Goal: Transaction & Acquisition: Purchase product/service

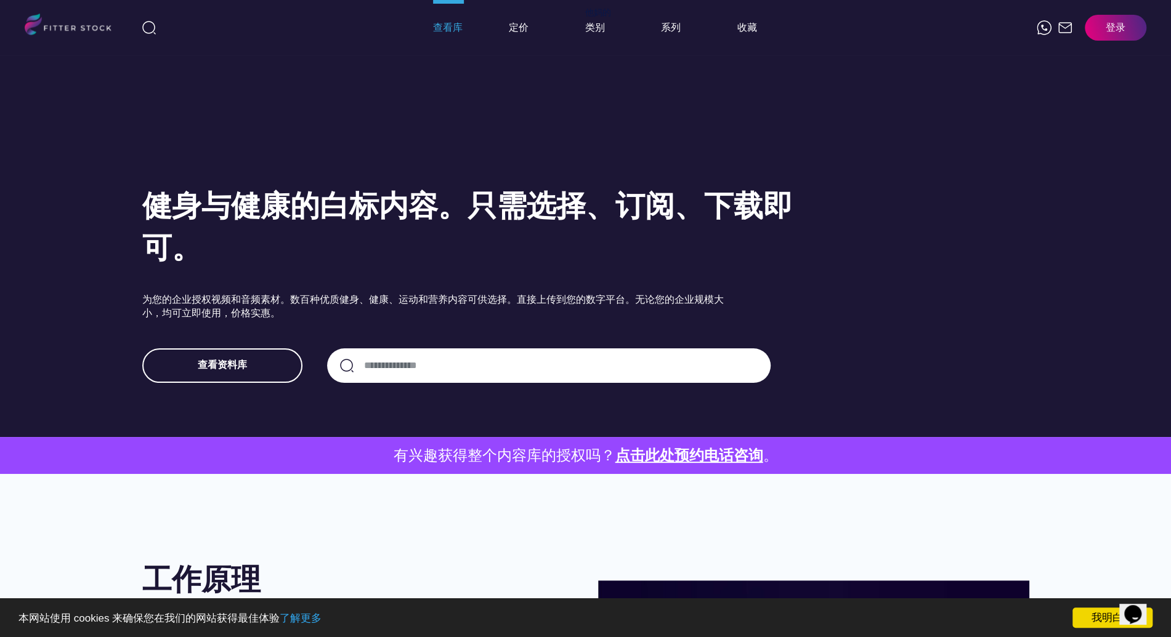
click at [445, 33] on font "查看库" at bounding box center [448, 28] width 30 height 12
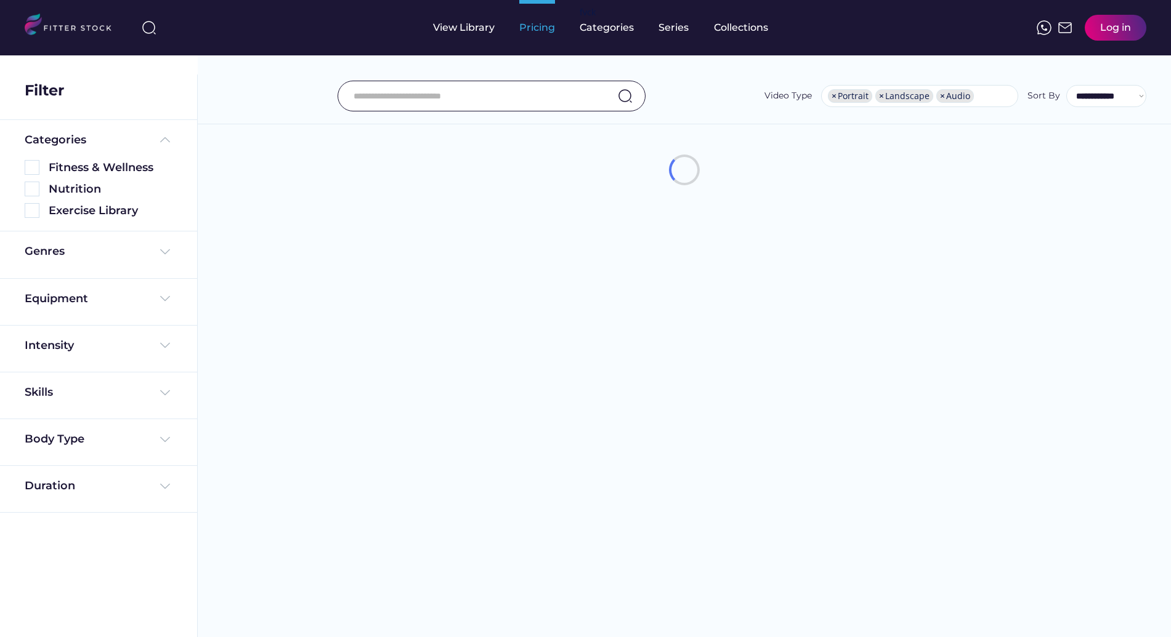
select select "**********"
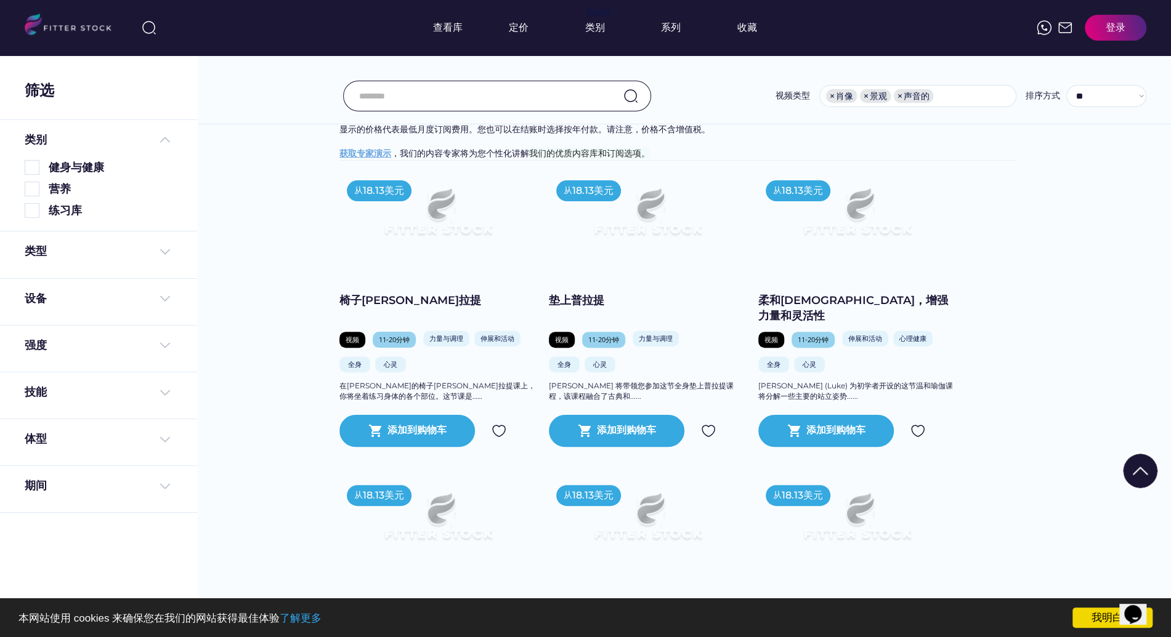
scroll to position [21, 0]
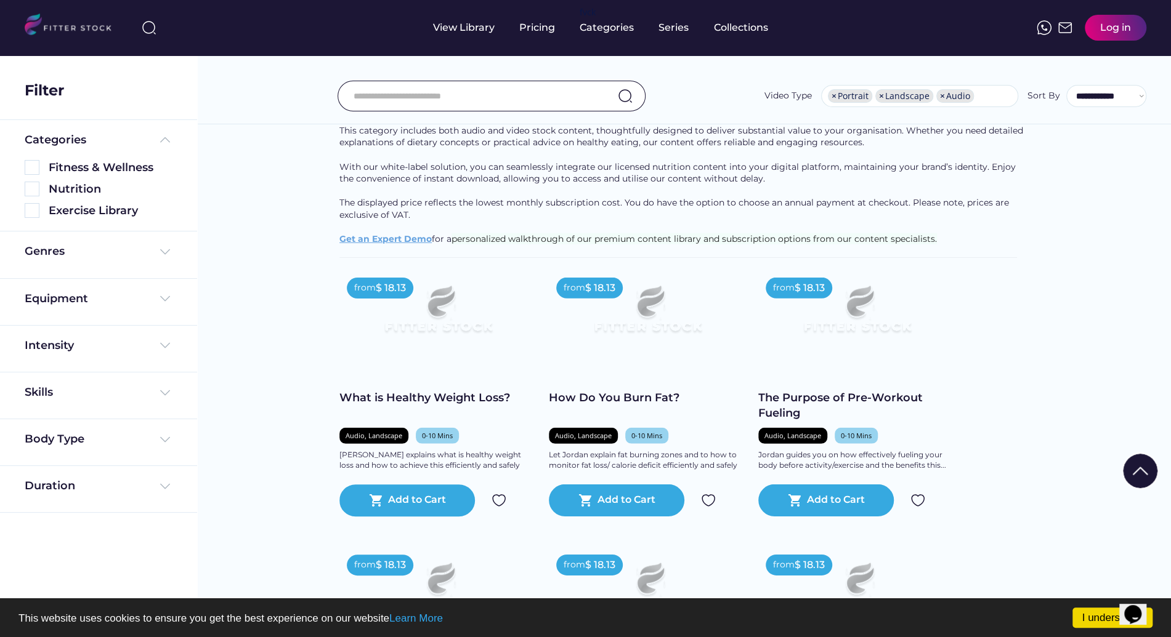
scroll to position [2370, 0]
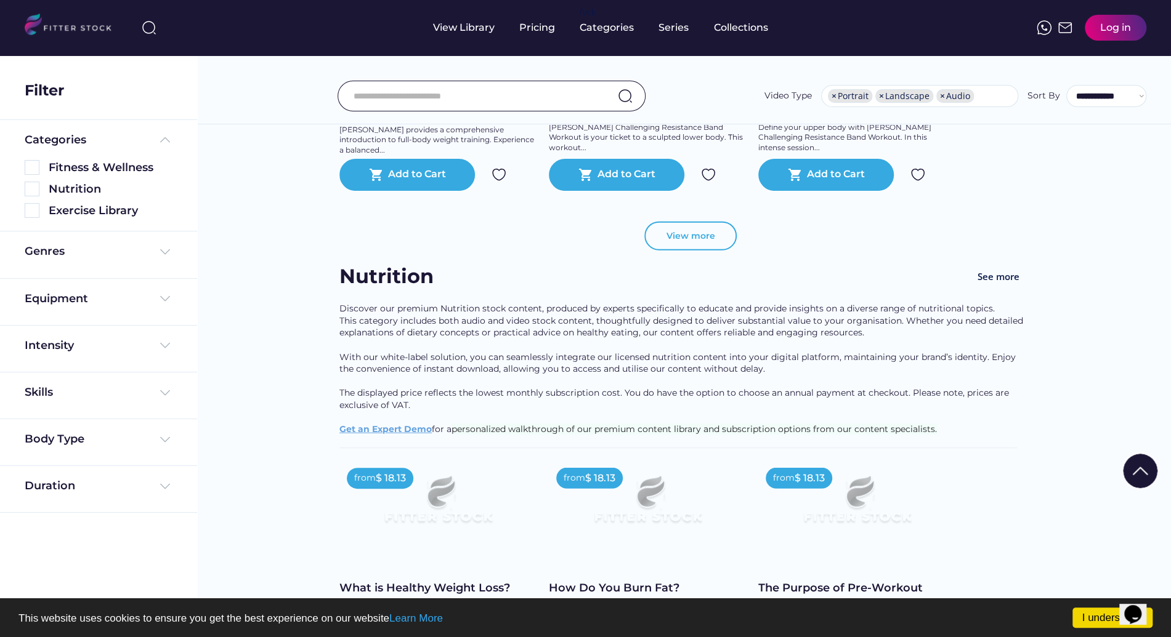
click at [684, 245] on button "View more" at bounding box center [690, 237] width 92 height 30
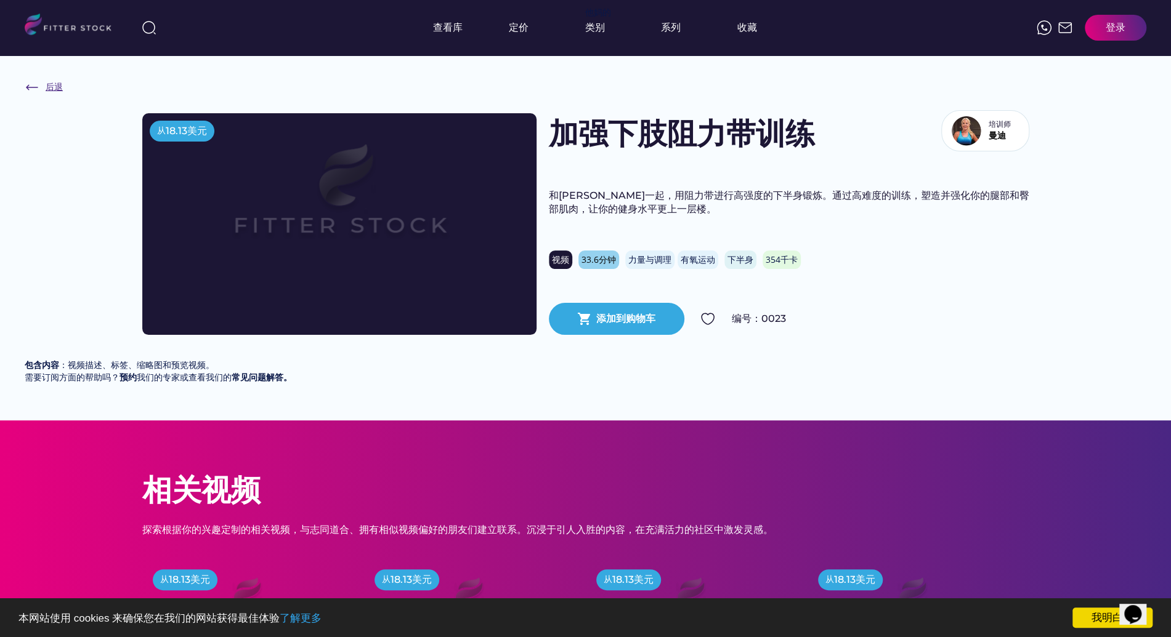
click at [29, 89] on img at bounding box center [32, 87] width 15 height 15
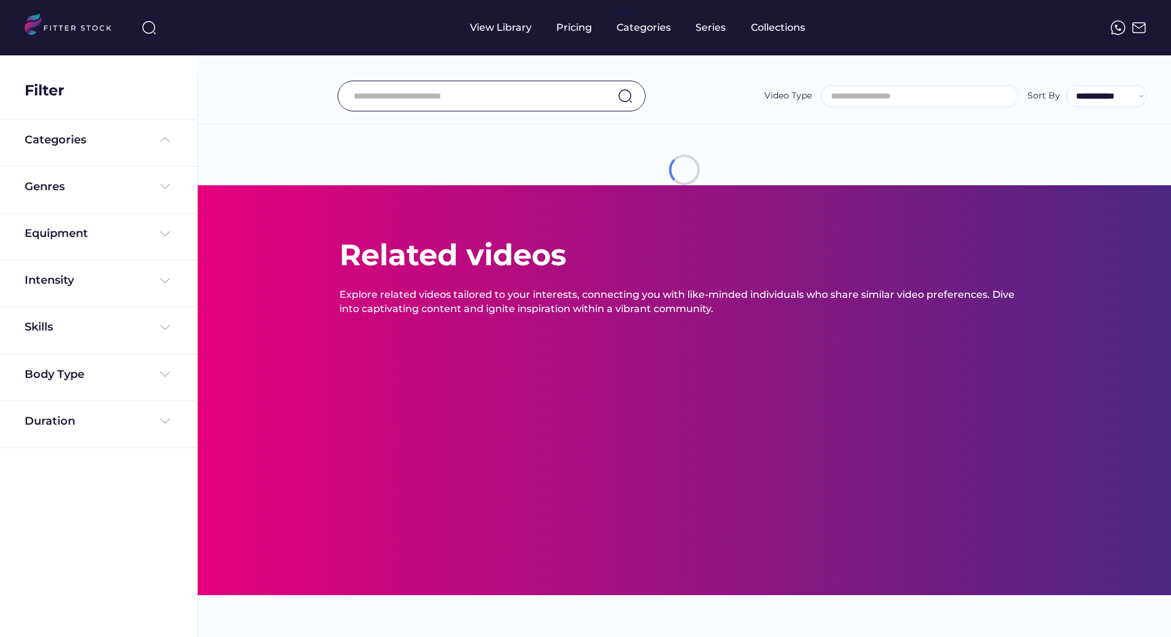
select select "**********"
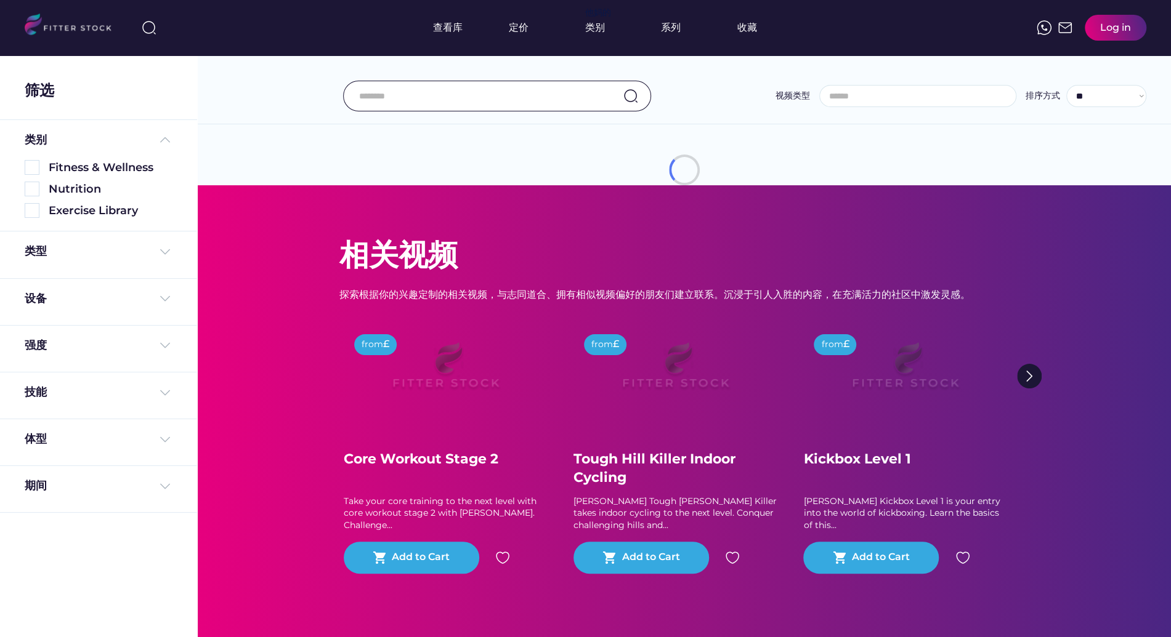
select select "**********"
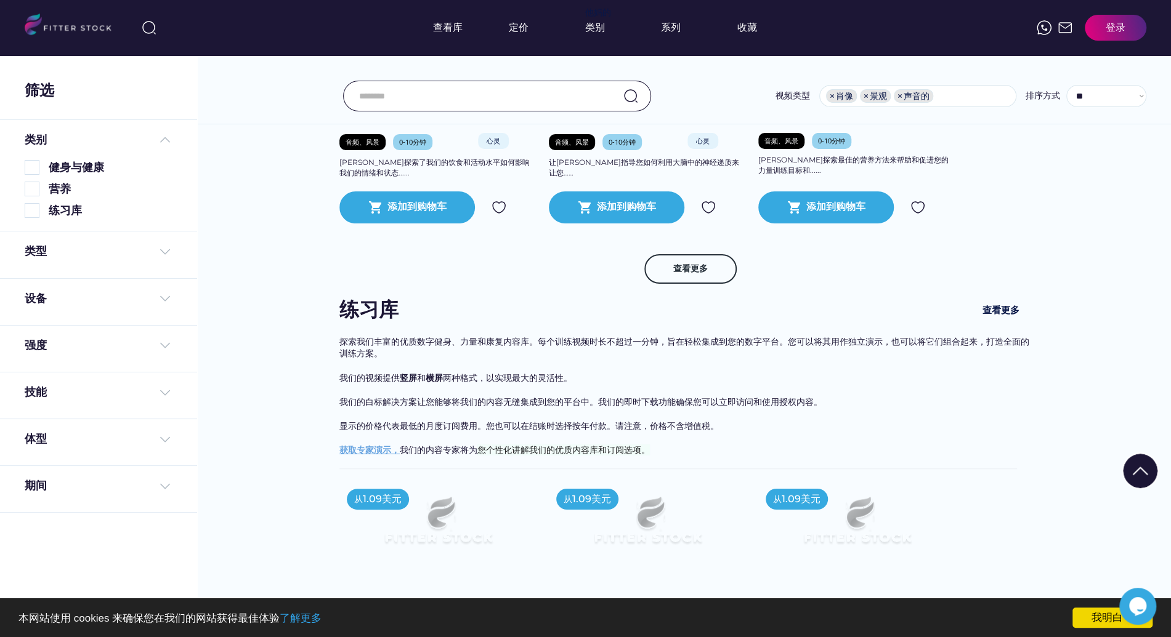
scroll to position [6731, 0]
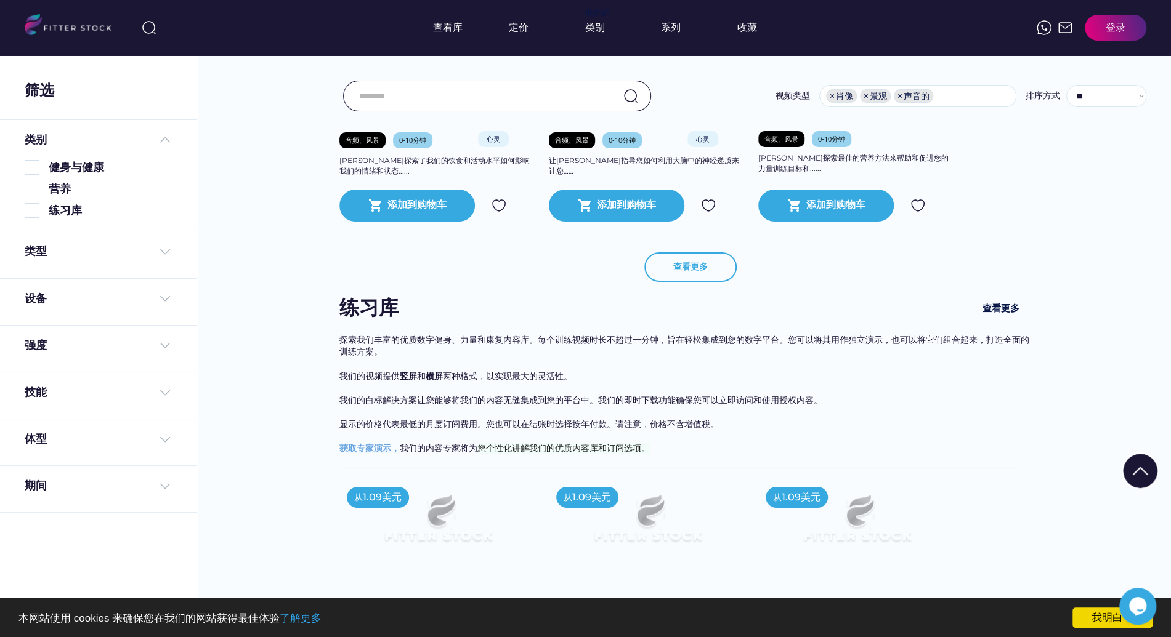
click at [701, 272] on font "查看更多" at bounding box center [690, 266] width 34 height 11
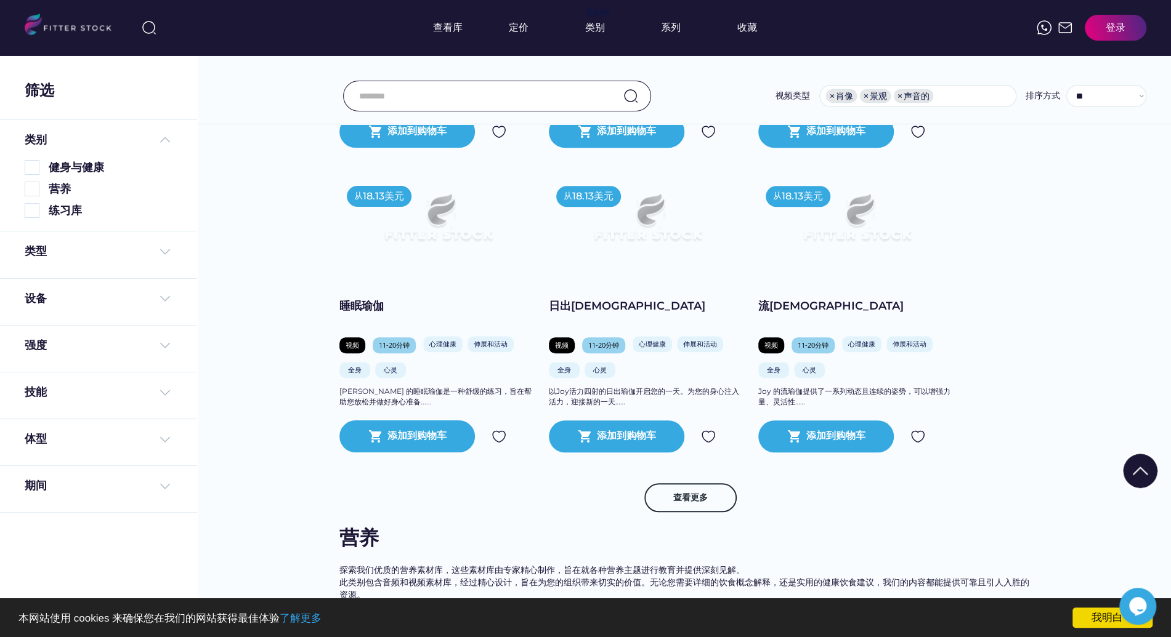
scroll to position [4180, 0]
click at [722, 509] on button "查看更多" at bounding box center [690, 498] width 92 height 30
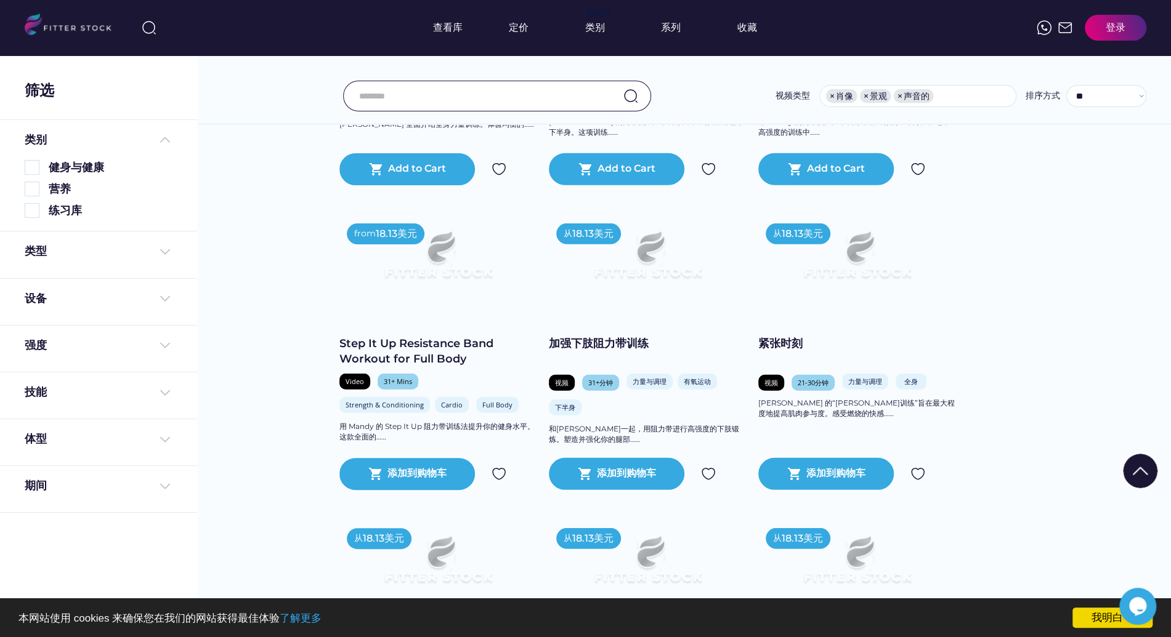
scroll to position [2290, 0]
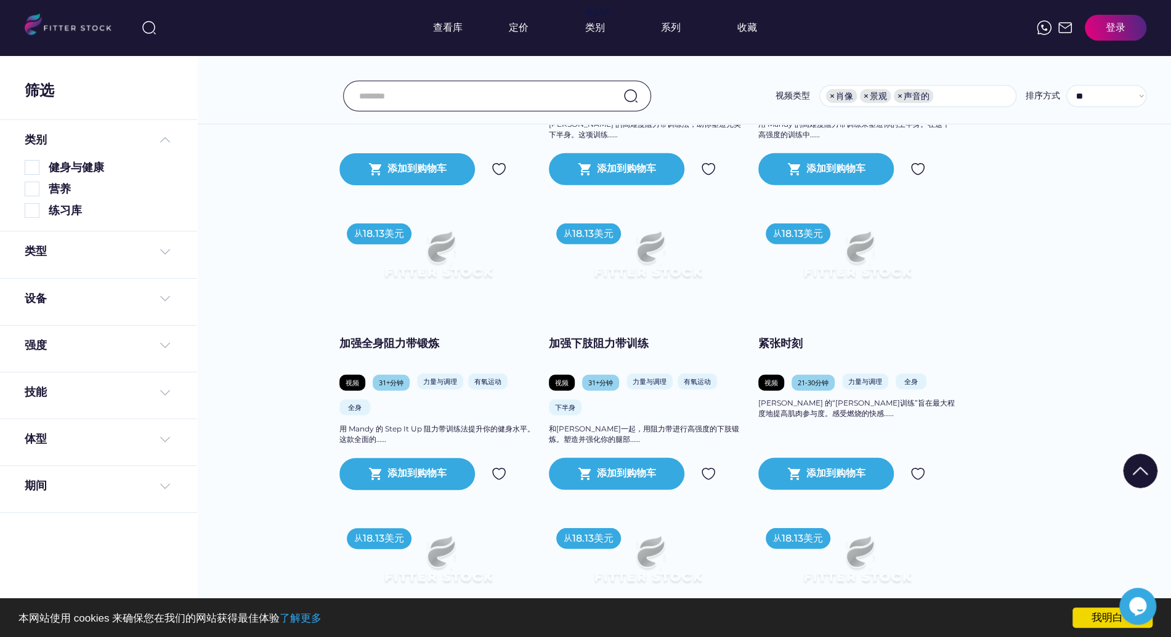
click at [490, 280] on img at bounding box center [438, 260] width 158 height 89
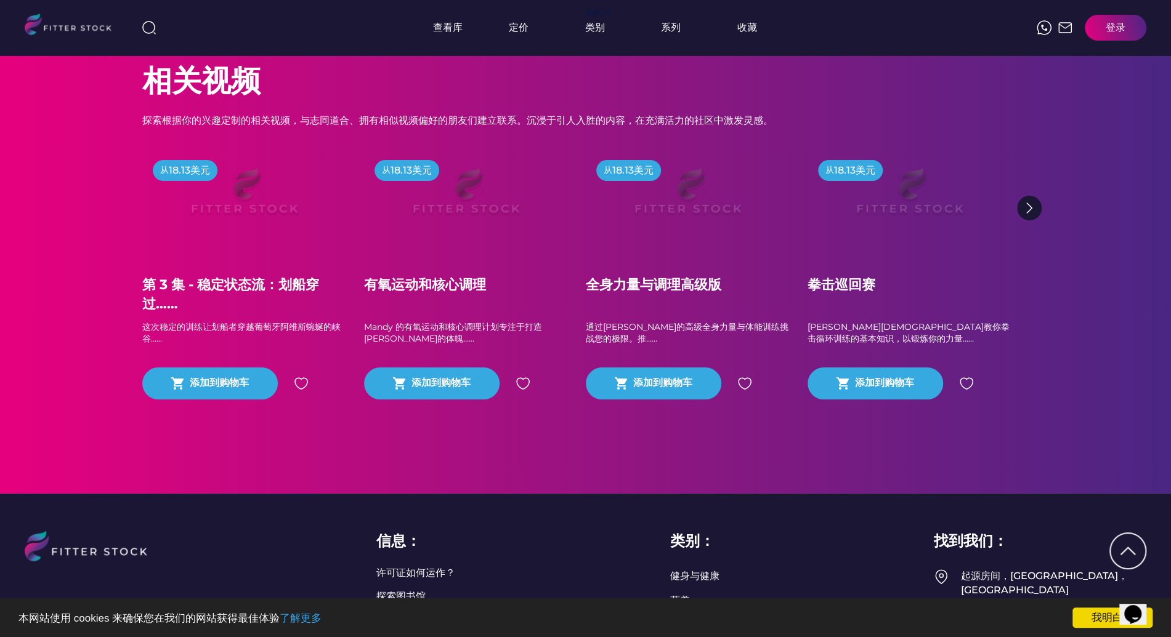
scroll to position [458, 0]
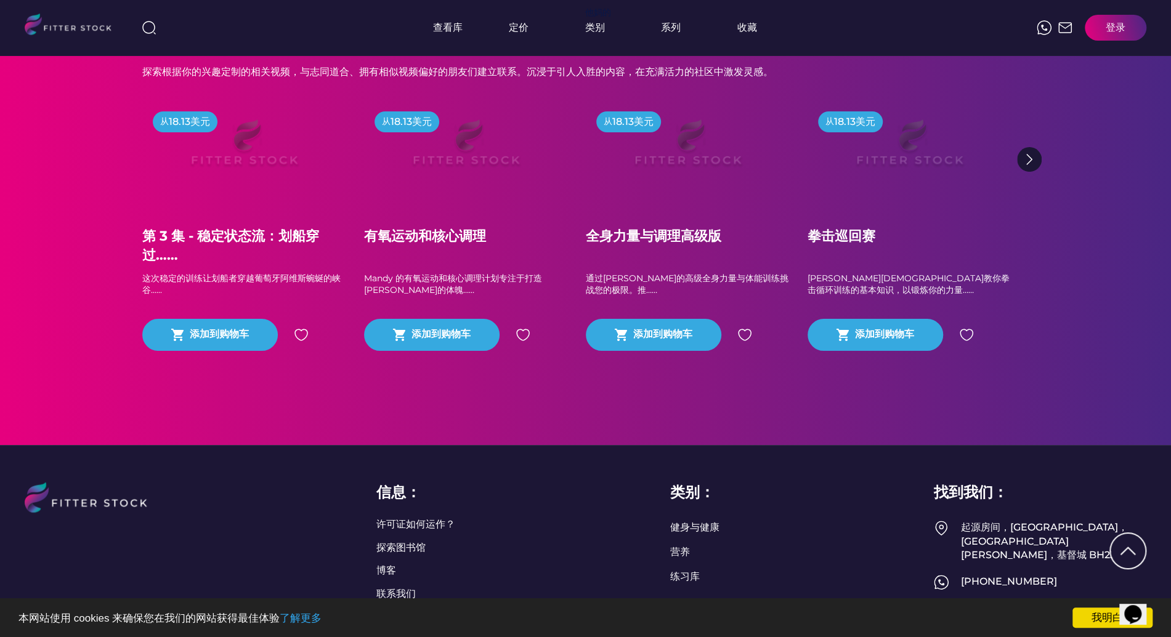
click at [1025, 169] on img at bounding box center [1029, 159] width 25 height 25
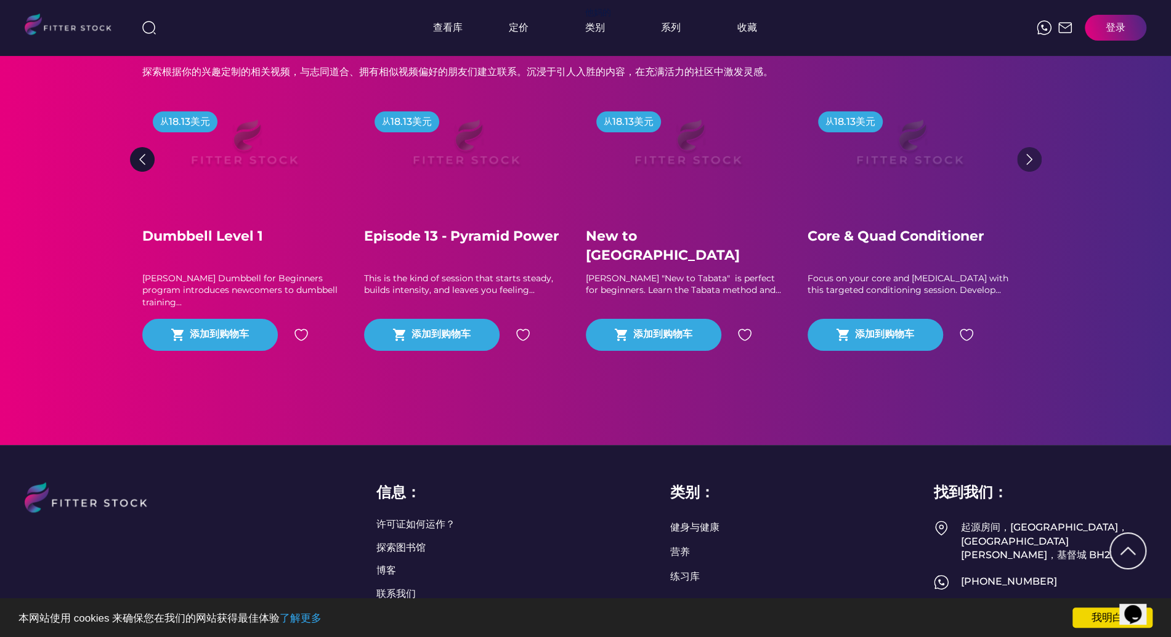
click at [1029, 171] on img at bounding box center [1029, 159] width 25 height 25
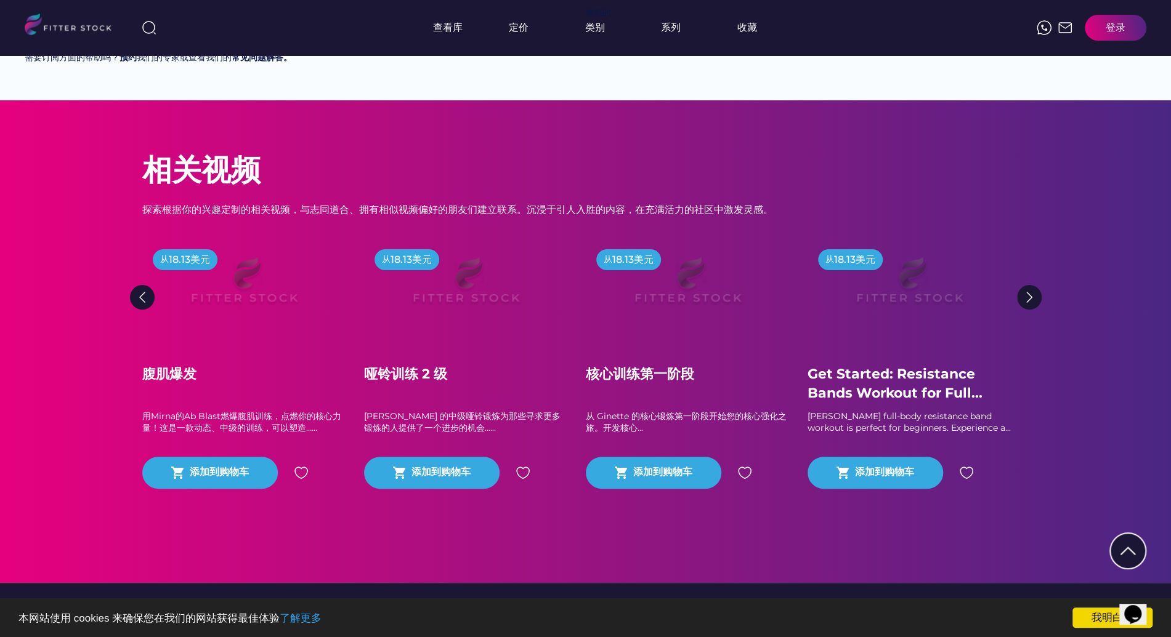
scroll to position [0, 0]
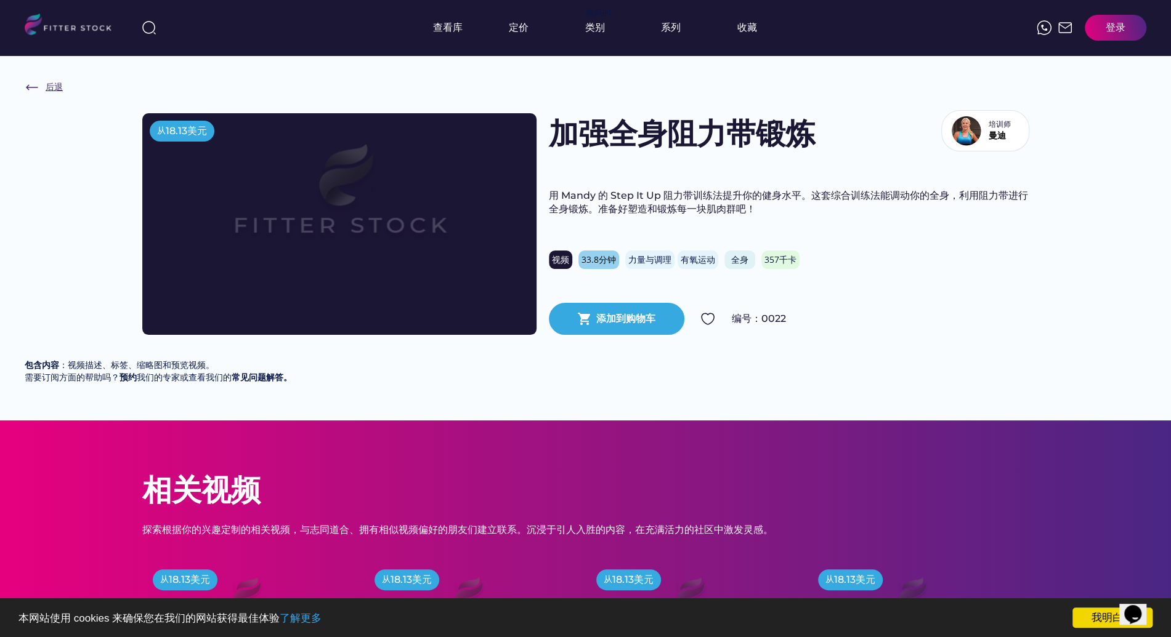
click at [33, 89] on img at bounding box center [32, 87] width 15 height 15
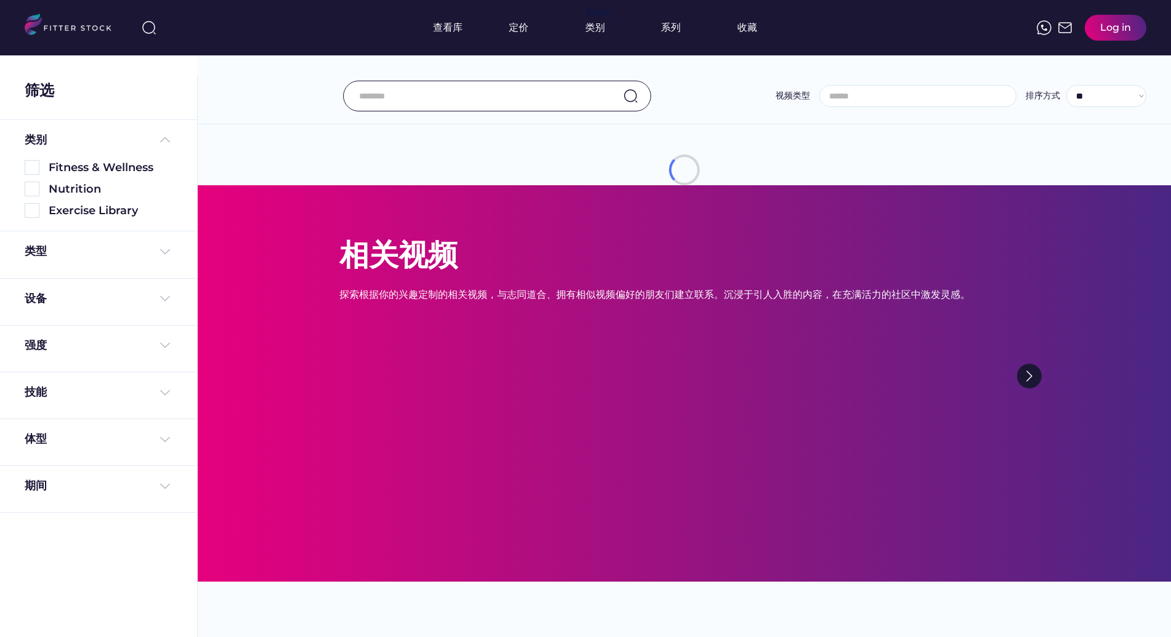
select select "**********"
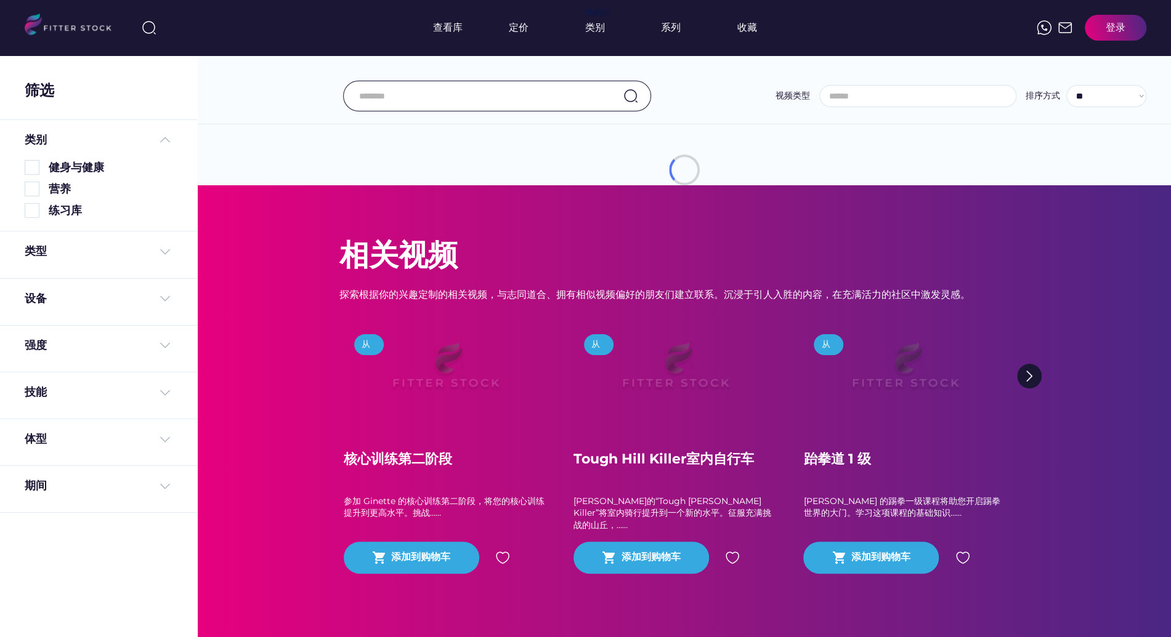
select select "**********"
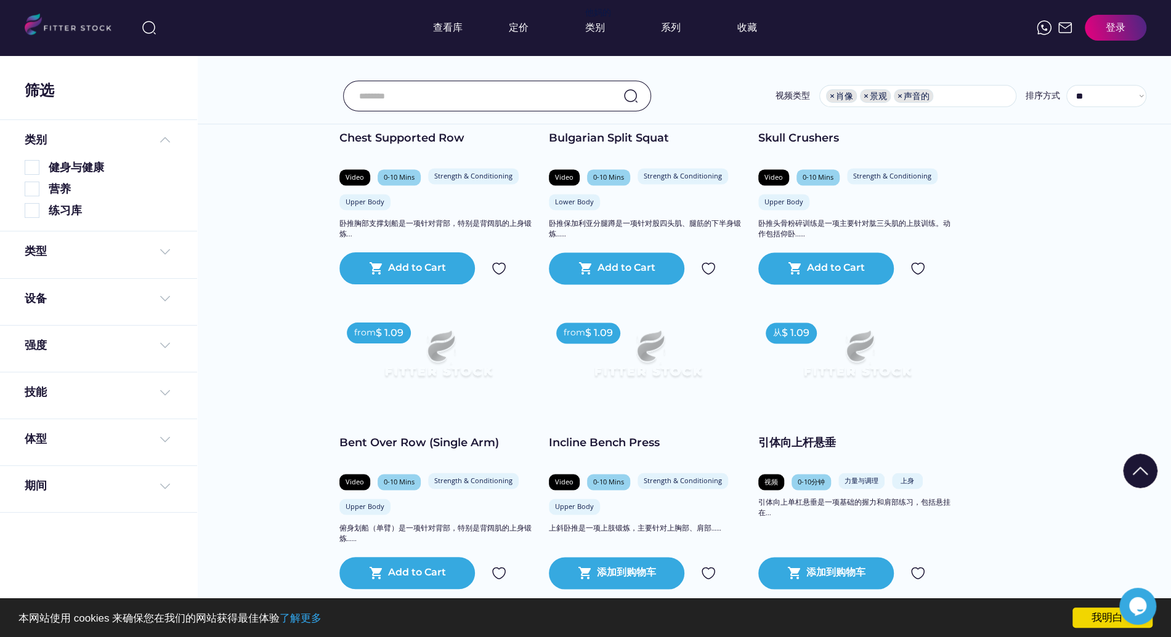
scroll to position [11670, 0]
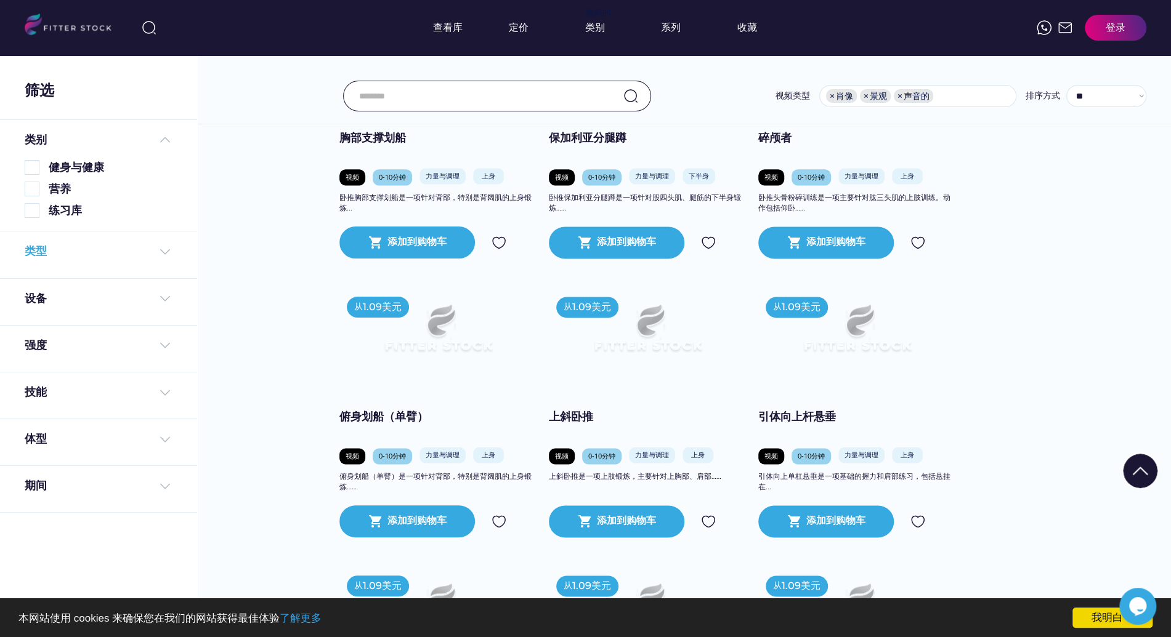
click at [163, 249] on img at bounding box center [165, 251] width 15 height 15
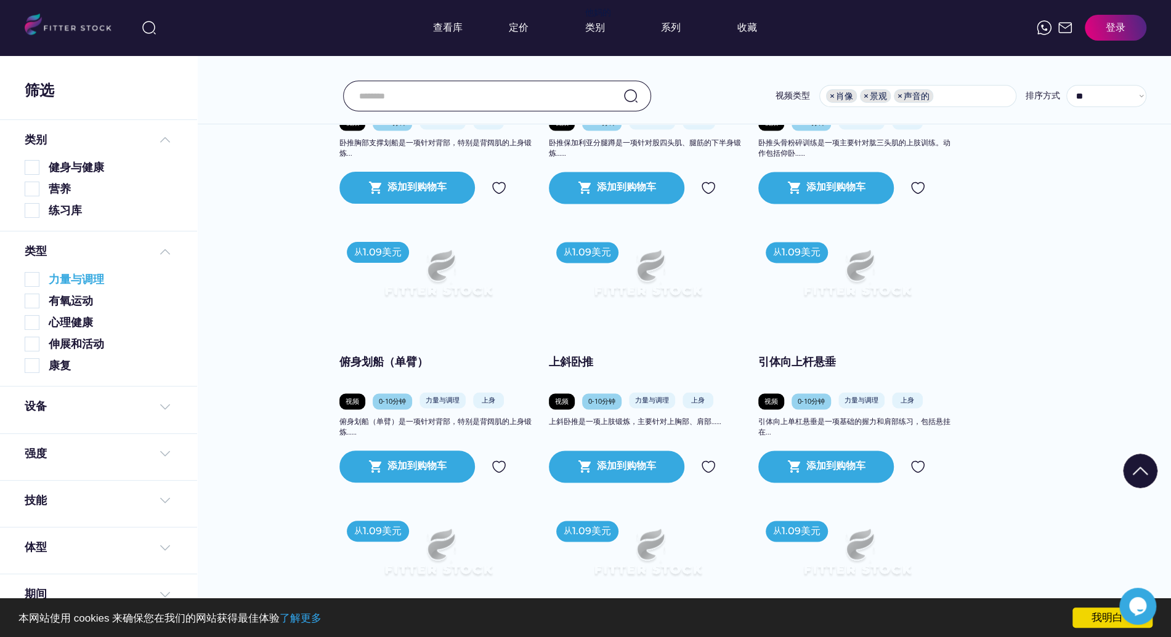
scroll to position [11728, 0]
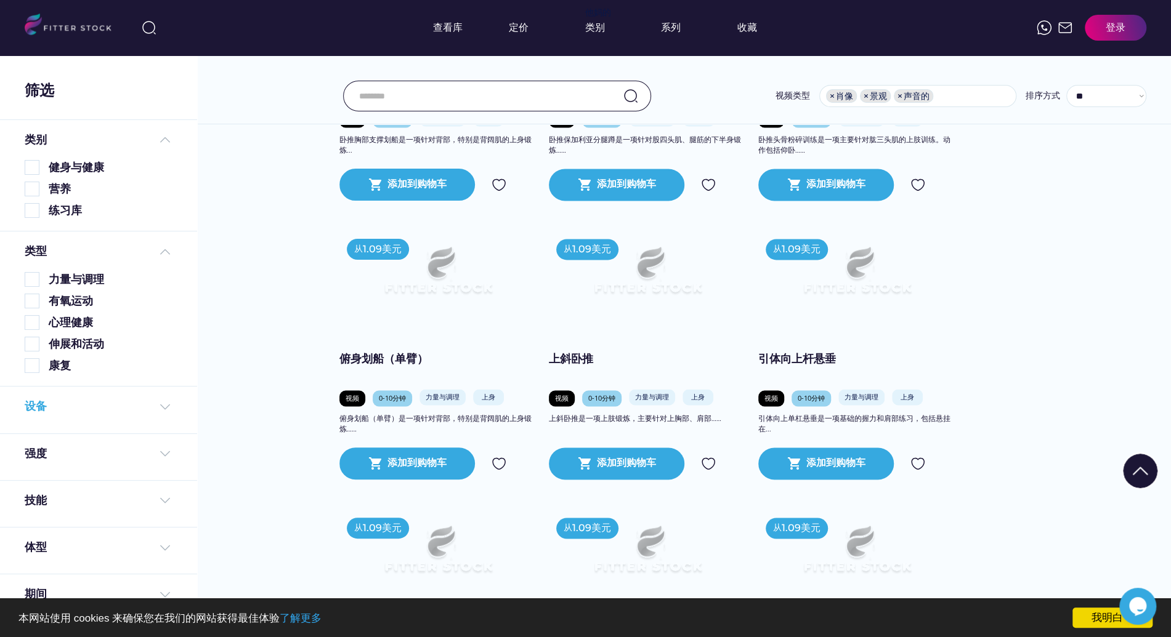
click at [118, 400] on div "设备" at bounding box center [99, 406] width 148 height 15
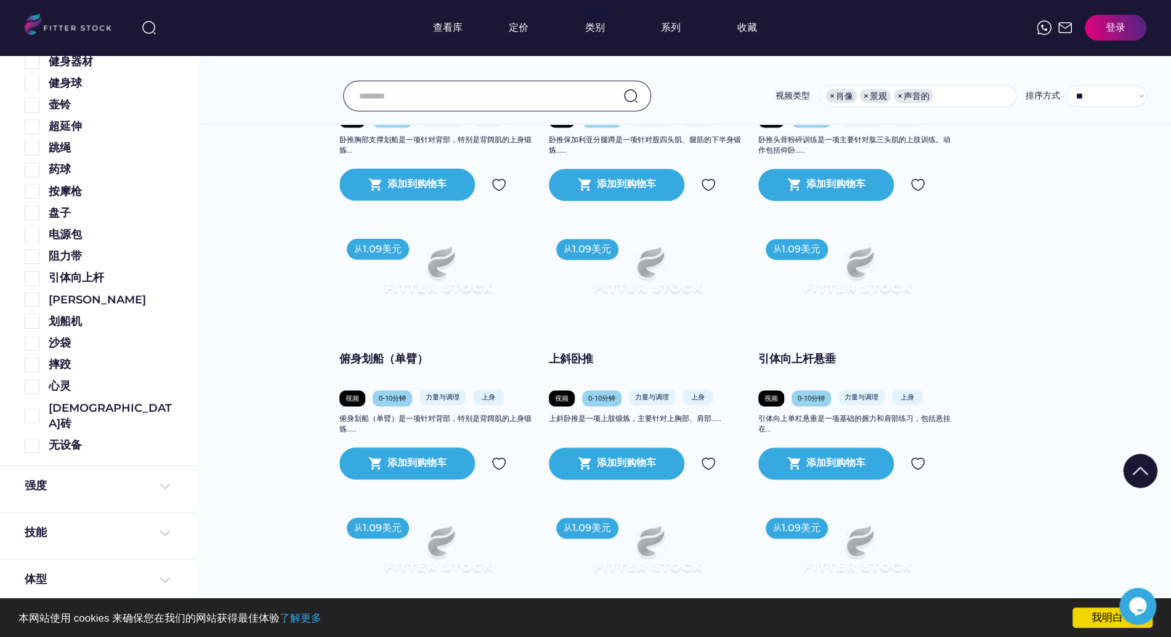
scroll to position [11743, 0]
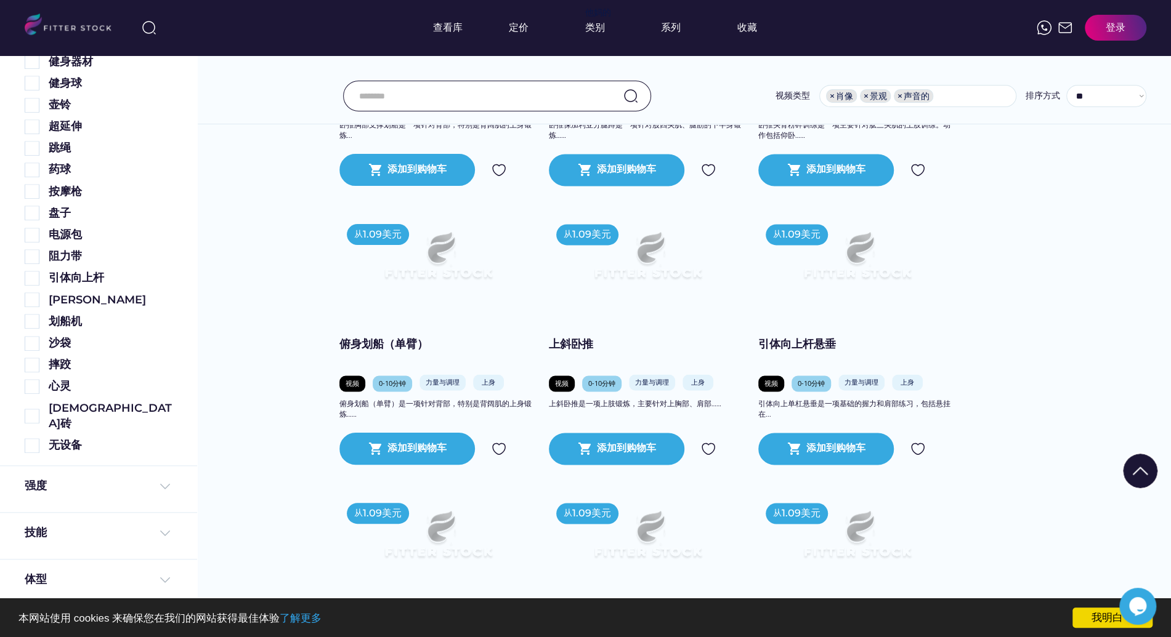
click at [132, 513] on div "技能" at bounding box center [98, 536] width 197 height 47
click at [136, 525] on div "技能" at bounding box center [99, 532] width 148 height 15
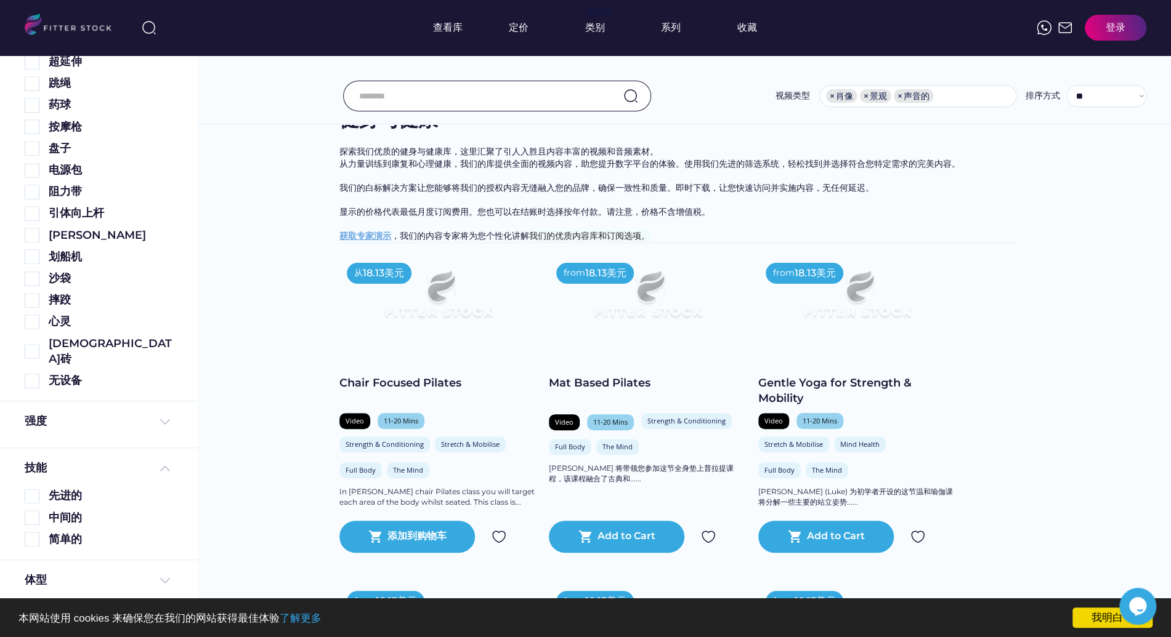
scroll to position [0, 0]
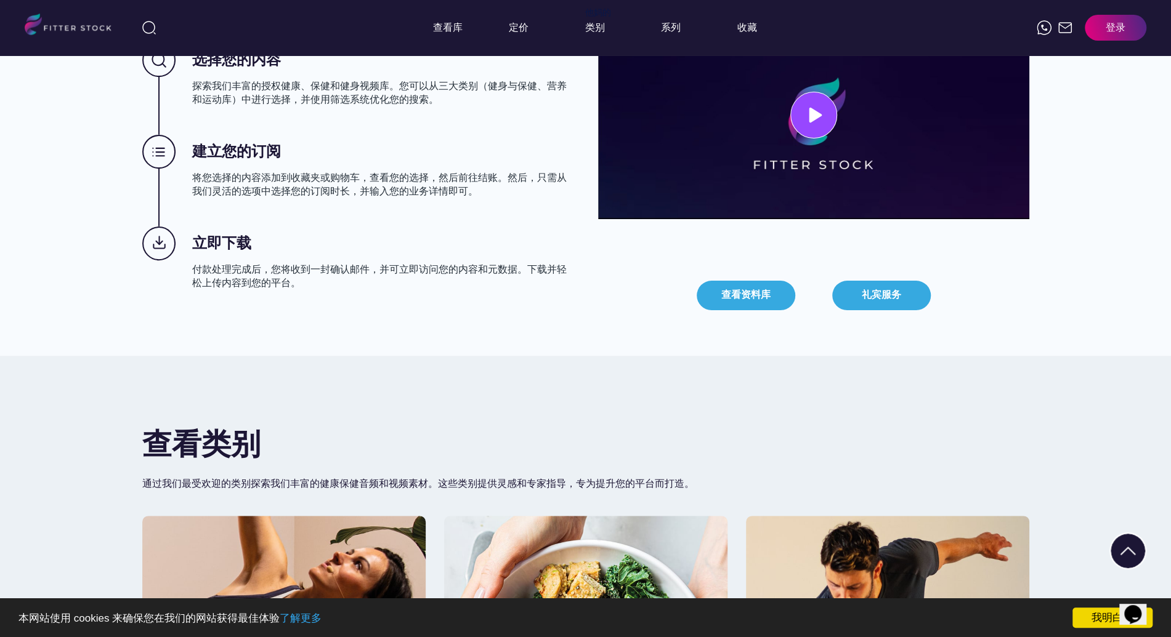
scroll to position [560, 0]
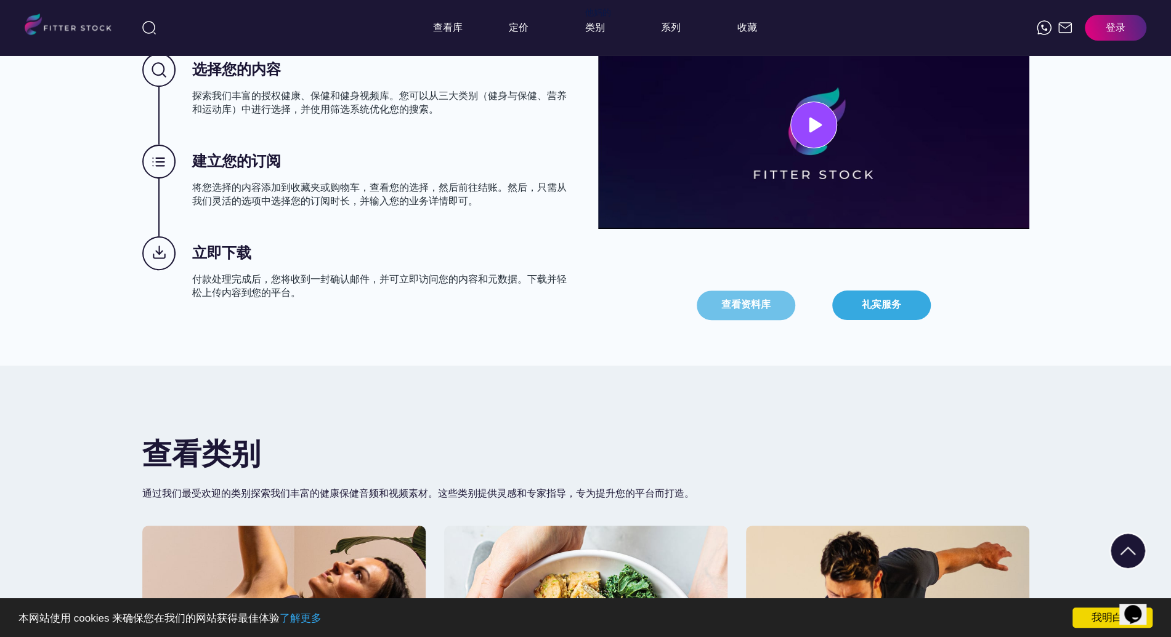
click at [772, 308] on button "查看资料库" at bounding box center [746, 306] width 99 height 30
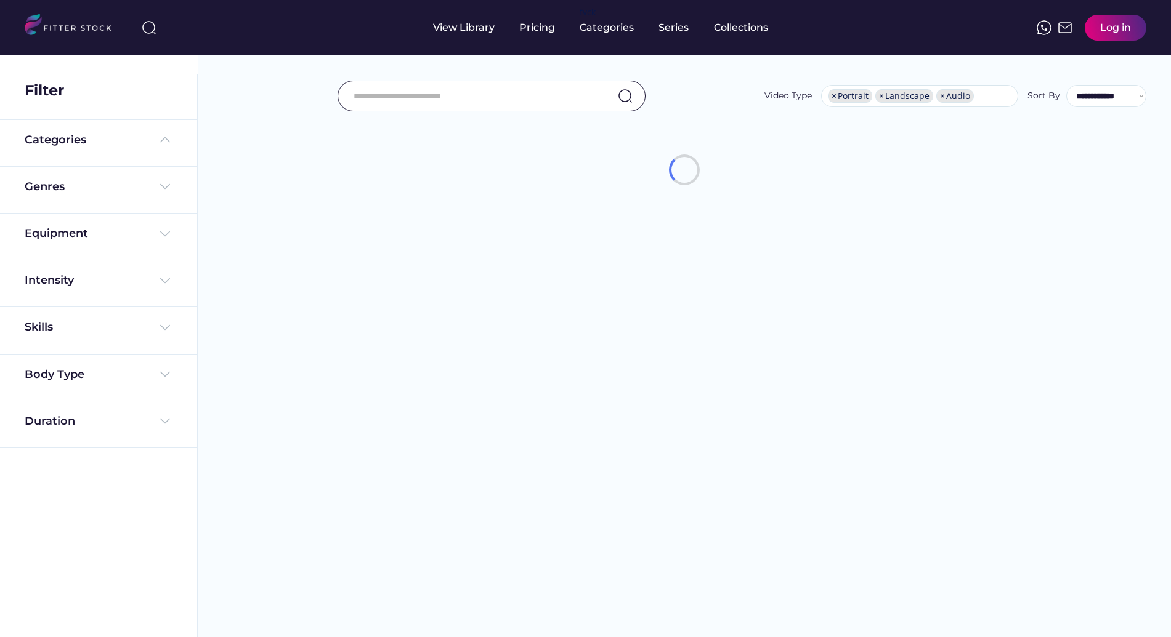
select select "**********"
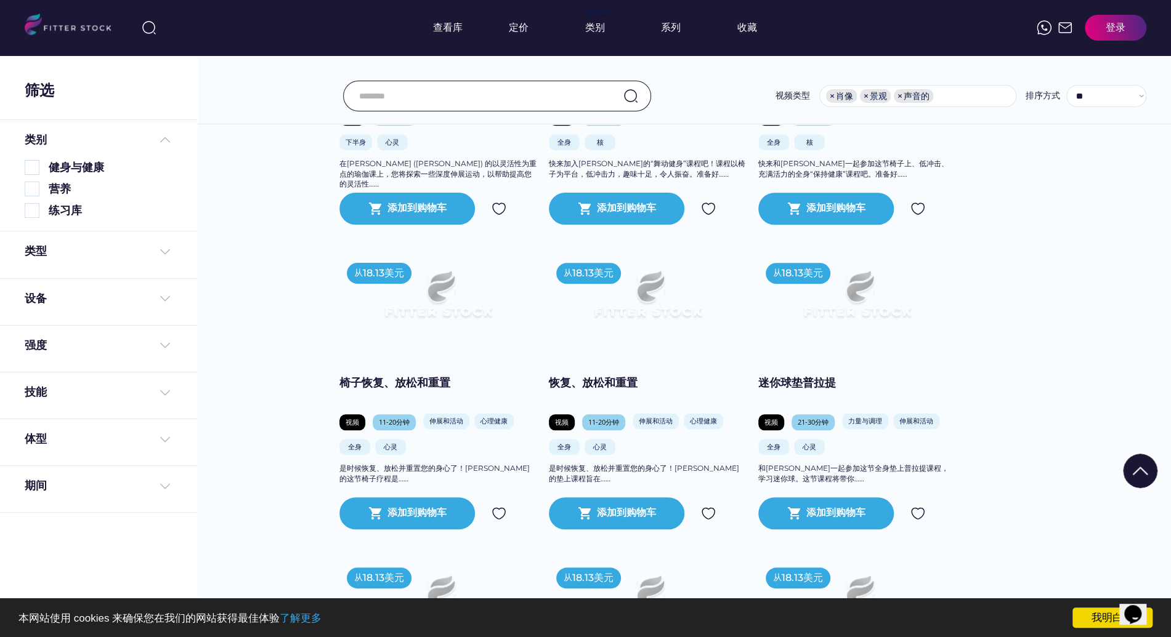
scroll to position [676, 0]
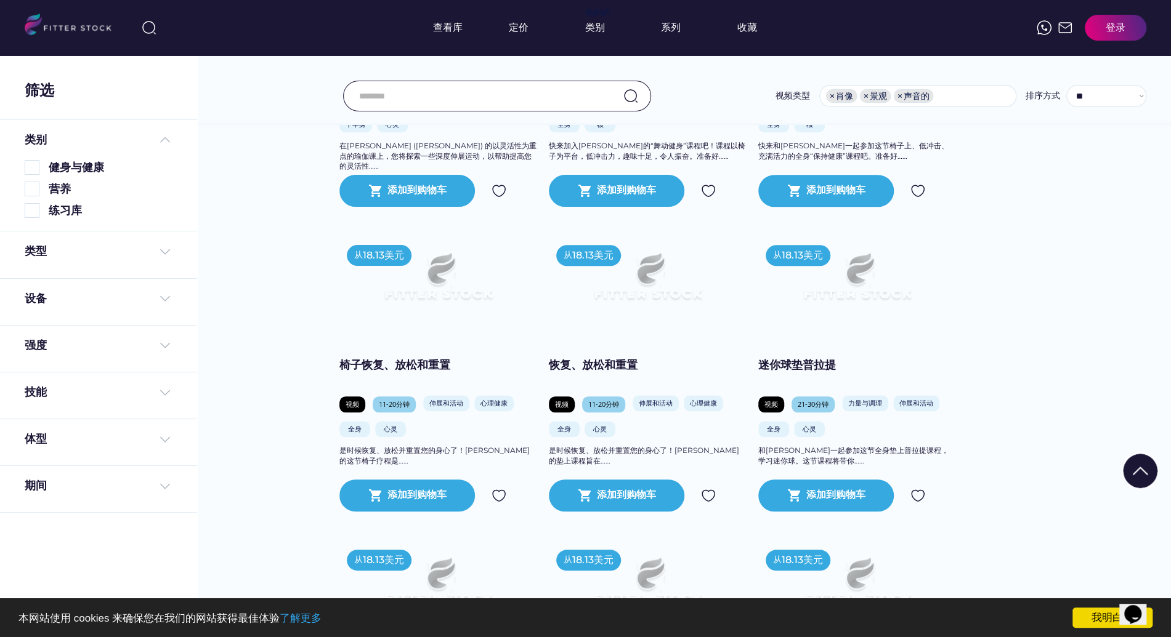
click at [620, 372] on font "恢复、放松和重置" at bounding box center [593, 365] width 89 height 14
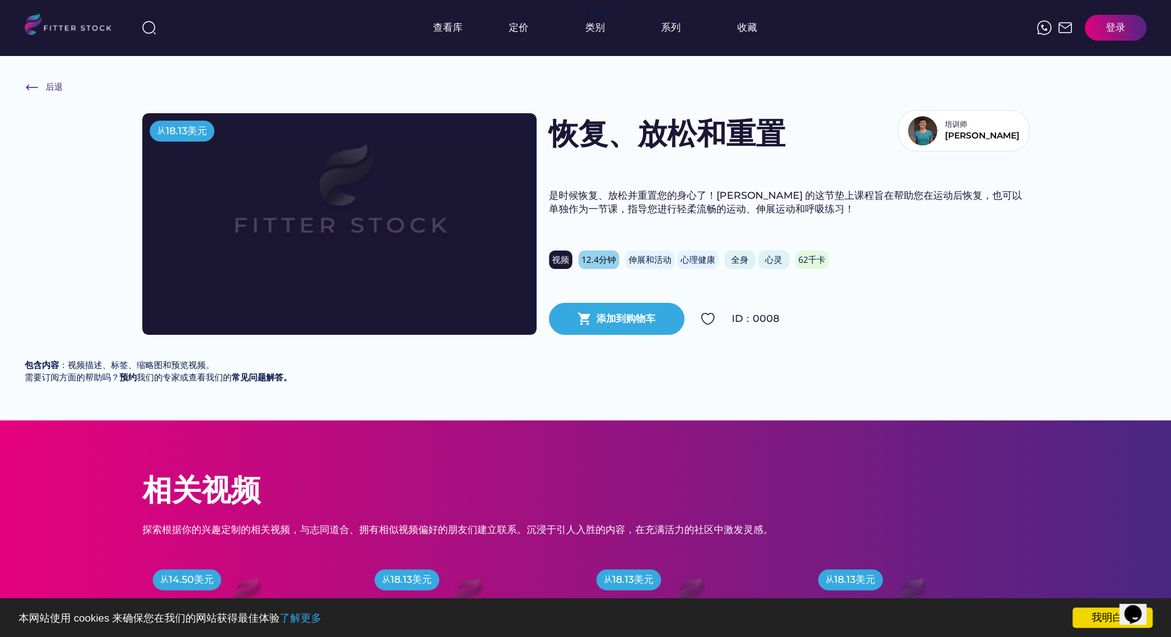
click at [937, 131] on img at bounding box center [922, 131] width 30 height 30
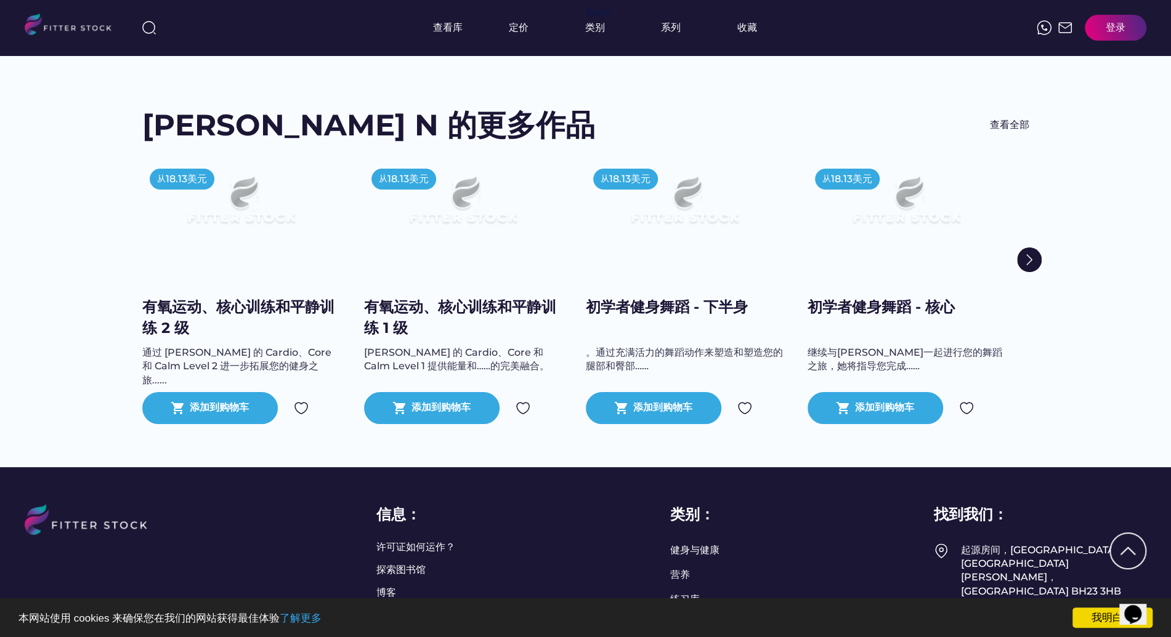
scroll to position [370, 0]
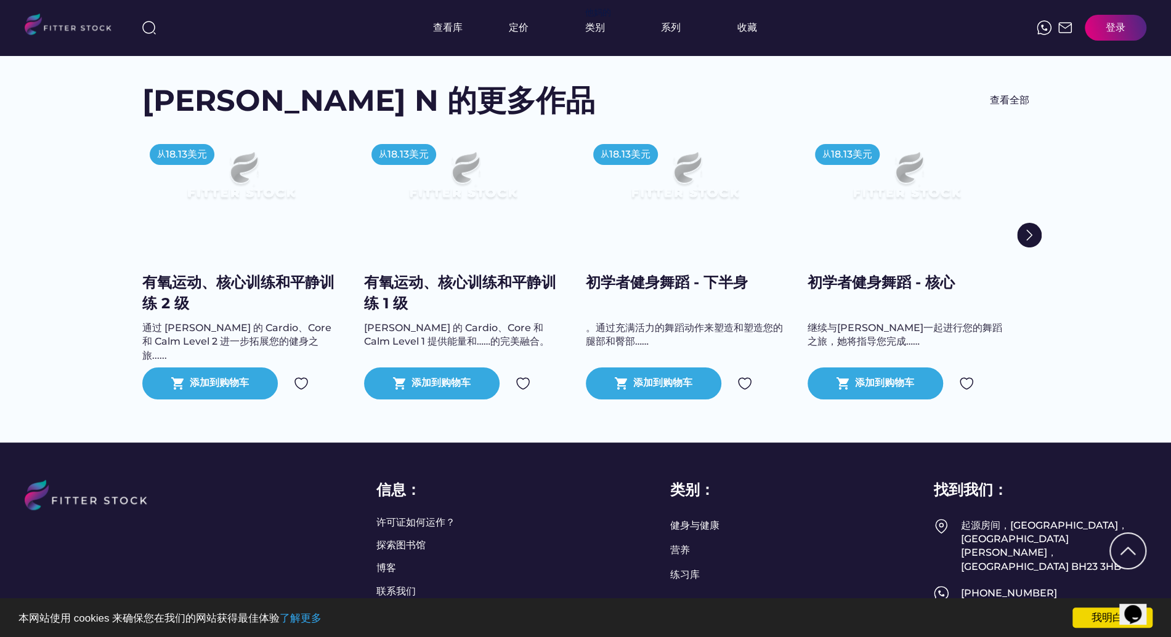
click at [1016, 104] on font "查看全部" at bounding box center [1009, 100] width 39 height 12
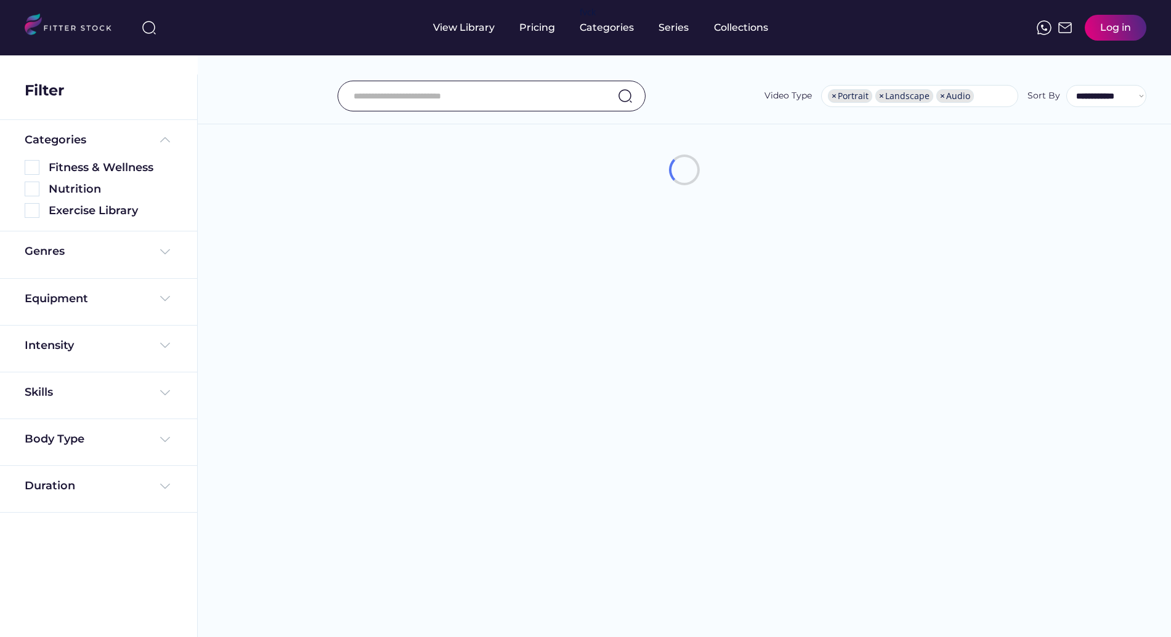
select select "**********"
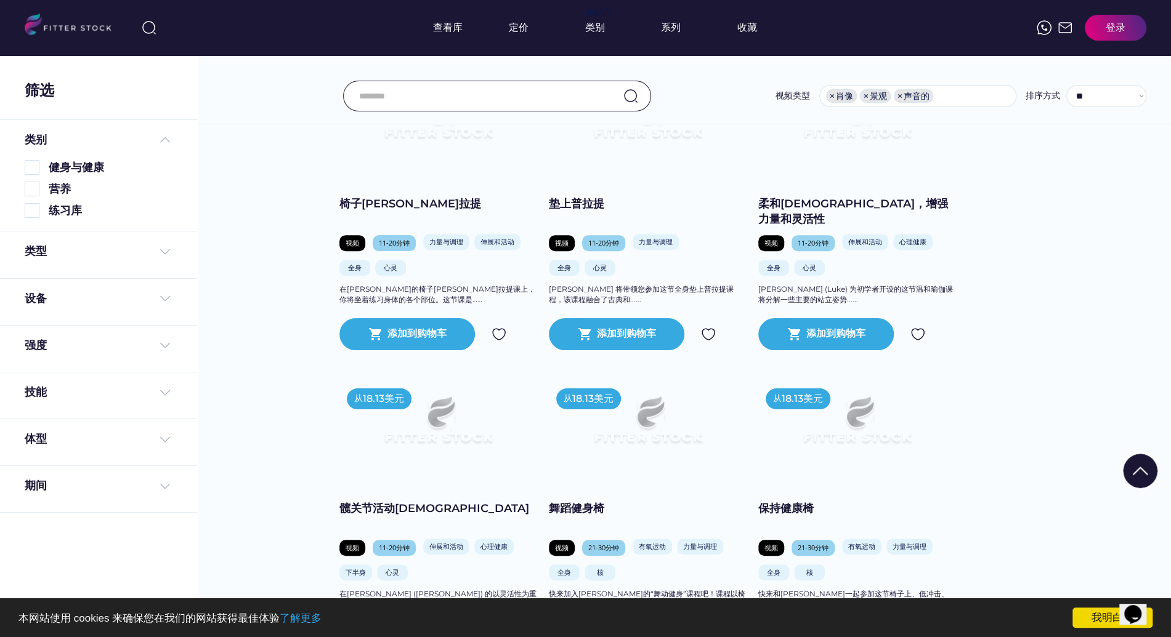
scroll to position [266, 0]
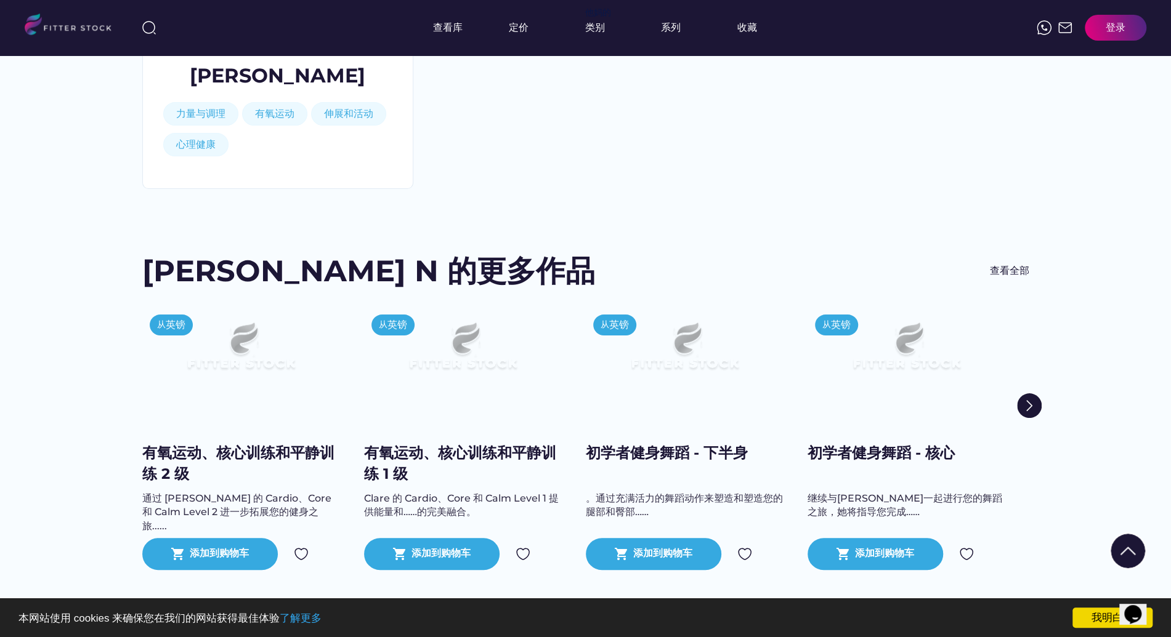
scroll to position [196, 0]
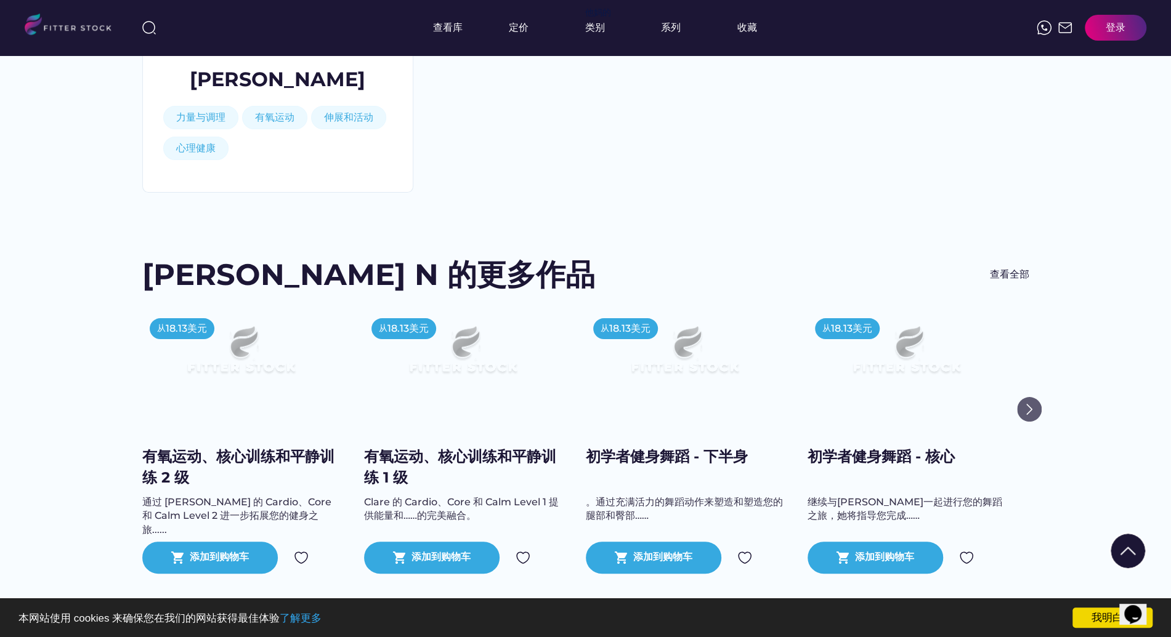
click at [1028, 408] on img at bounding box center [1029, 409] width 25 height 25
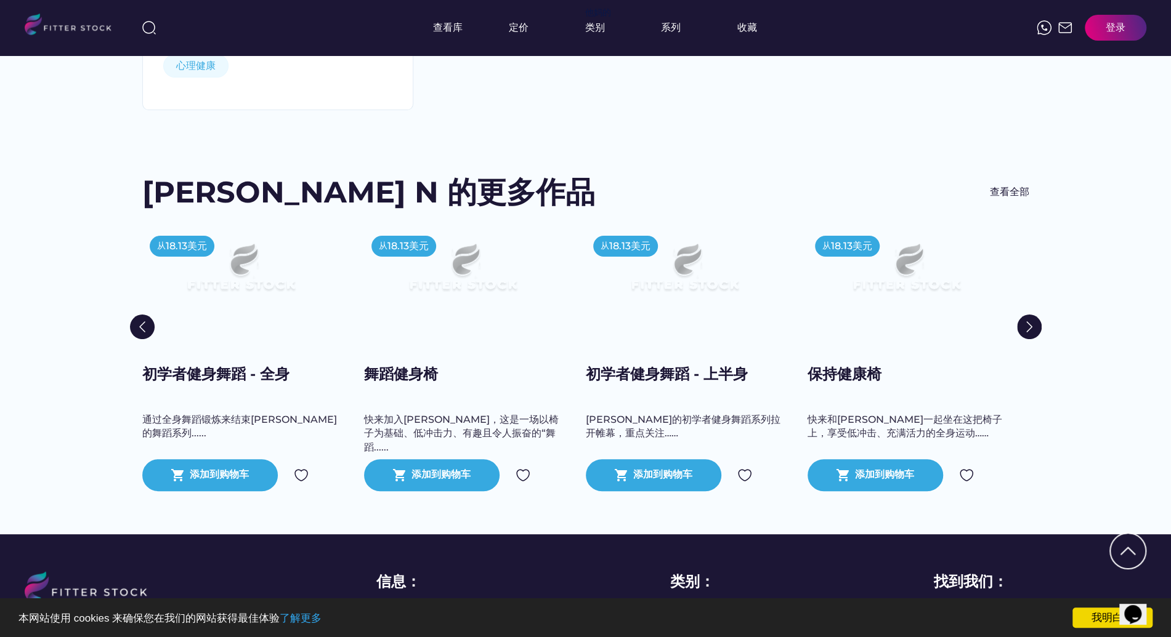
scroll to position [270, 0]
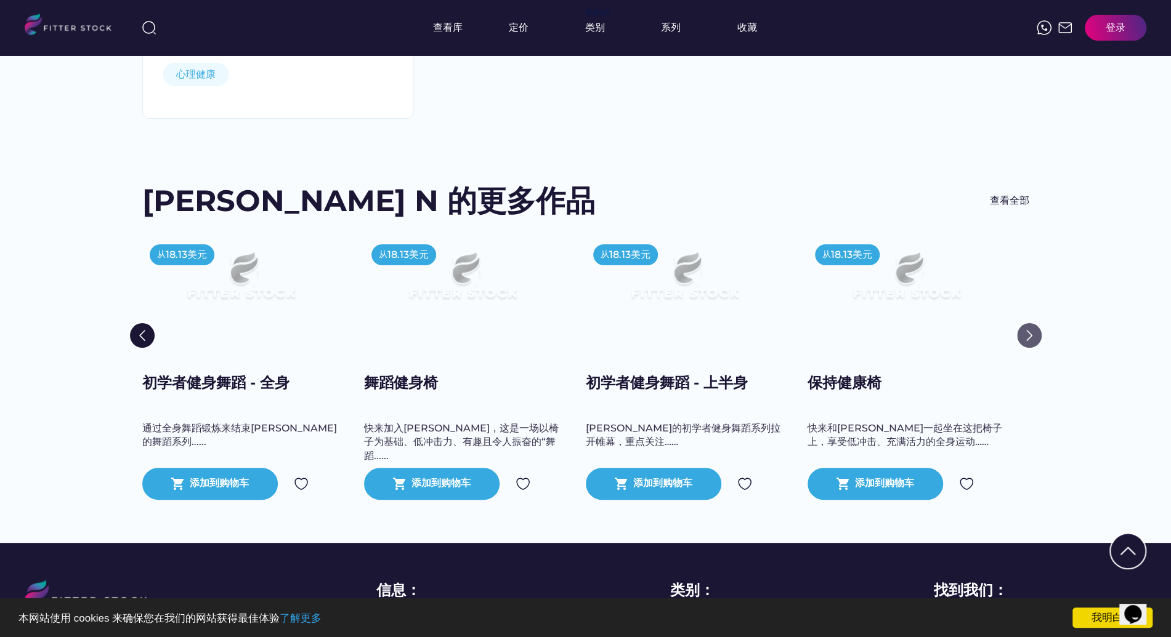
click at [1028, 334] on img at bounding box center [1029, 335] width 25 height 25
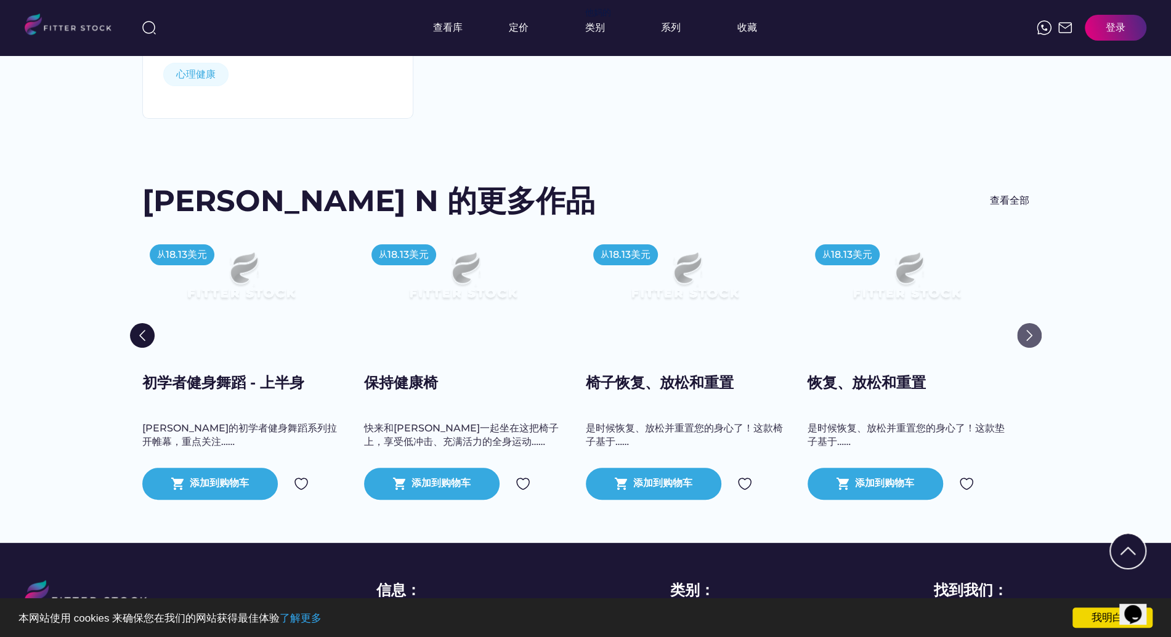
click at [1028, 334] on img at bounding box center [1029, 335] width 25 height 25
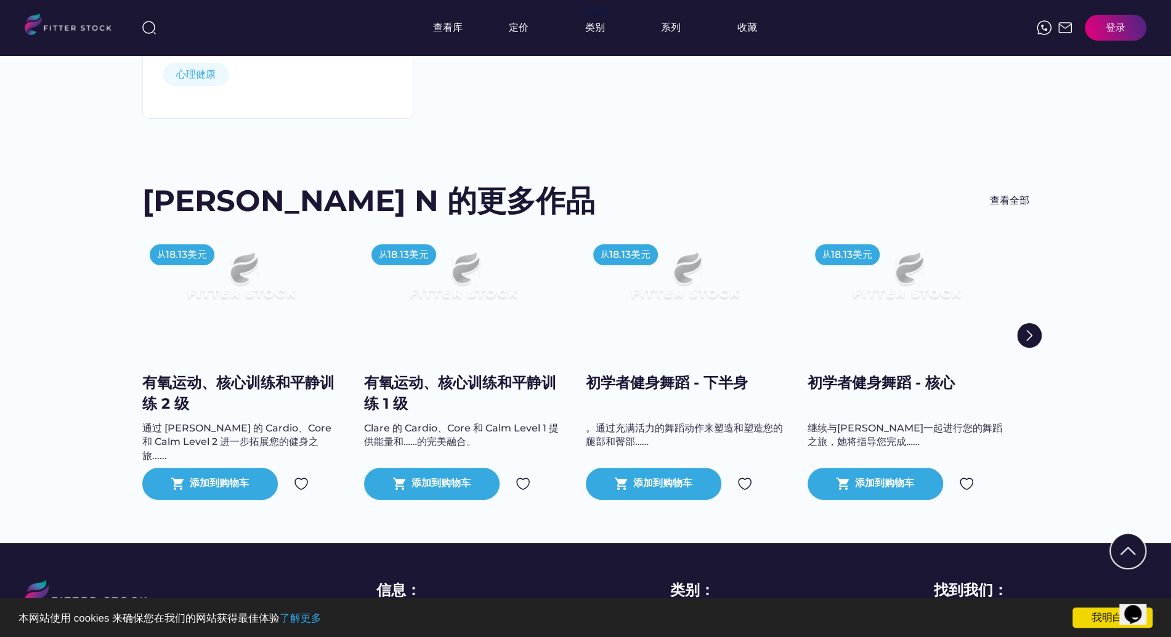
click at [509, 310] on img at bounding box center [463, 281] width 158 height 89
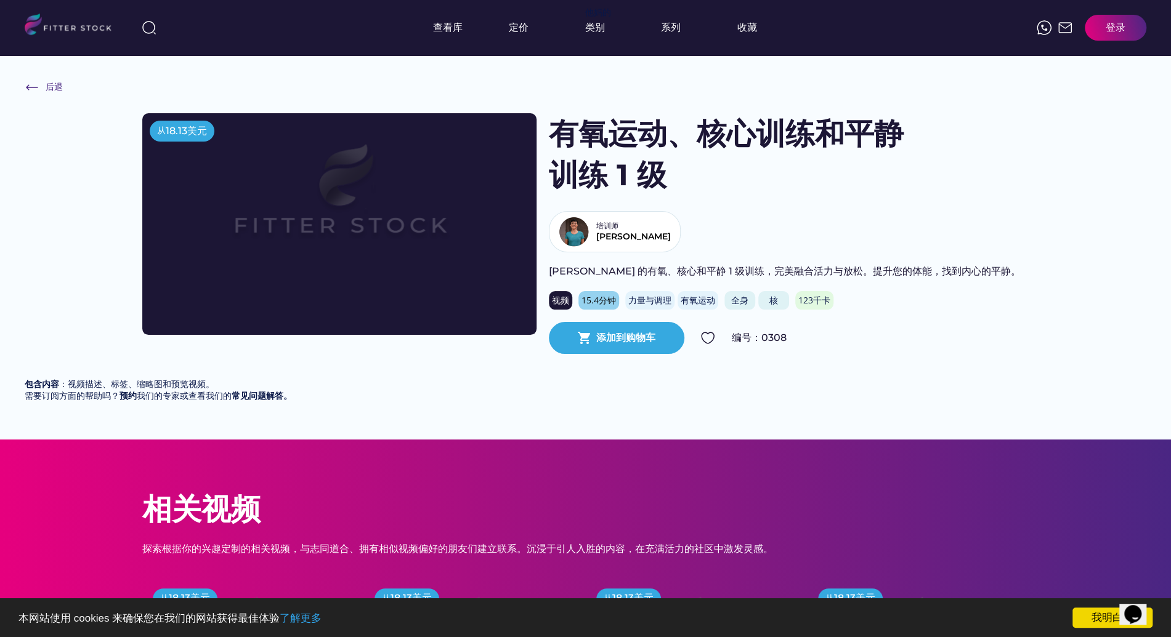
click at [553, 294] on font "视频" at bounding box center [560, 300] width 17 height 12
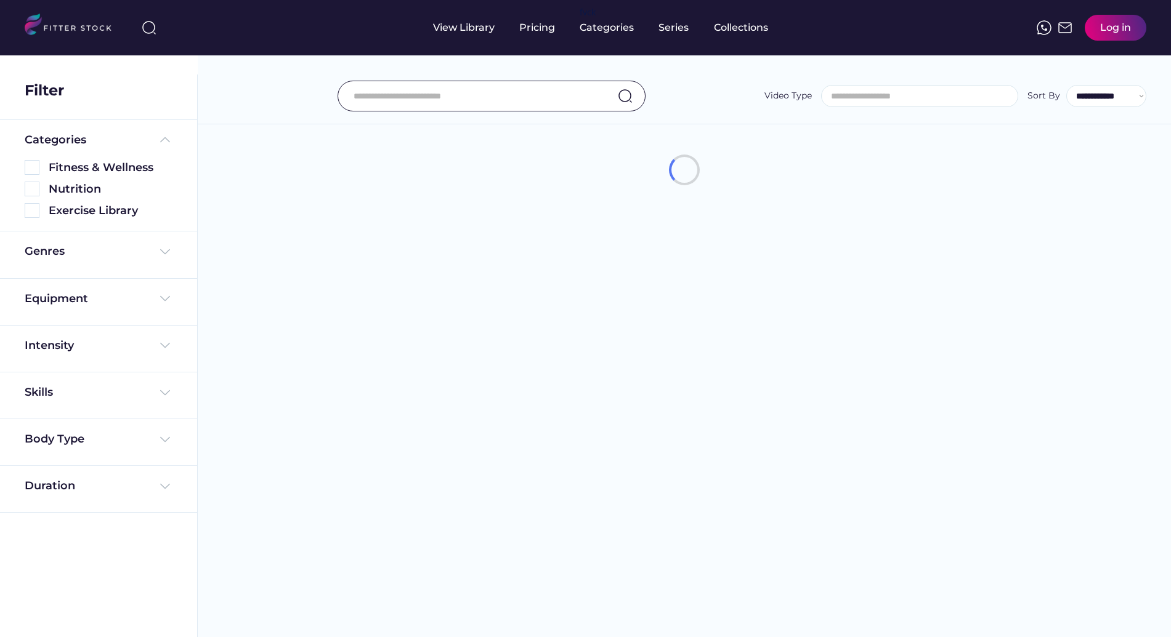
select select
select select "**********"
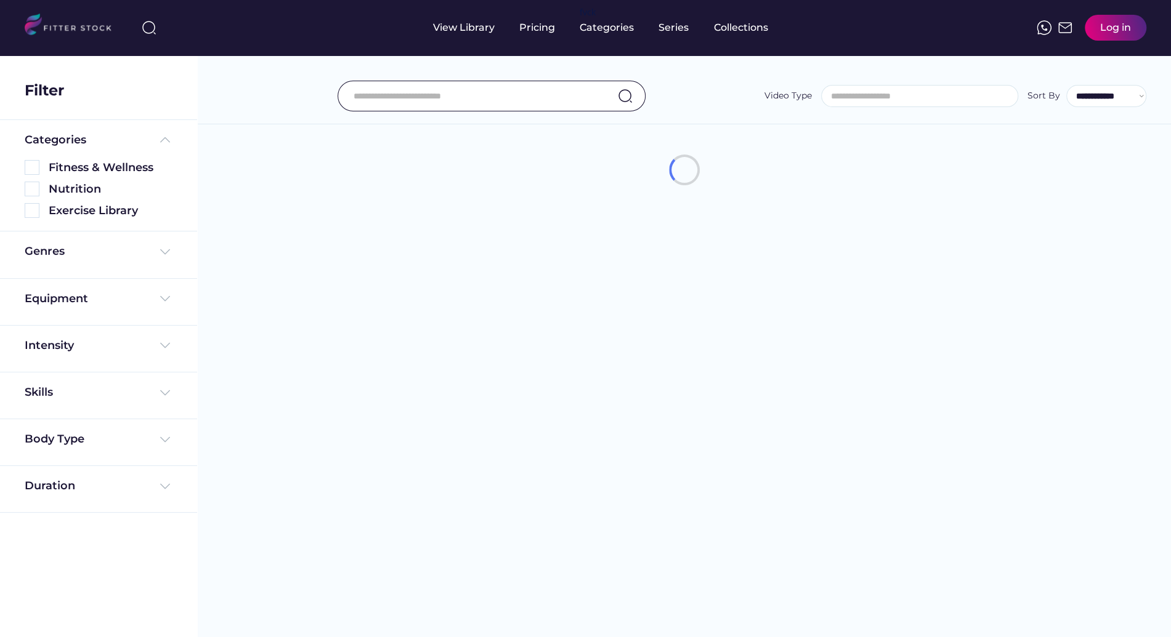
select select "**********"
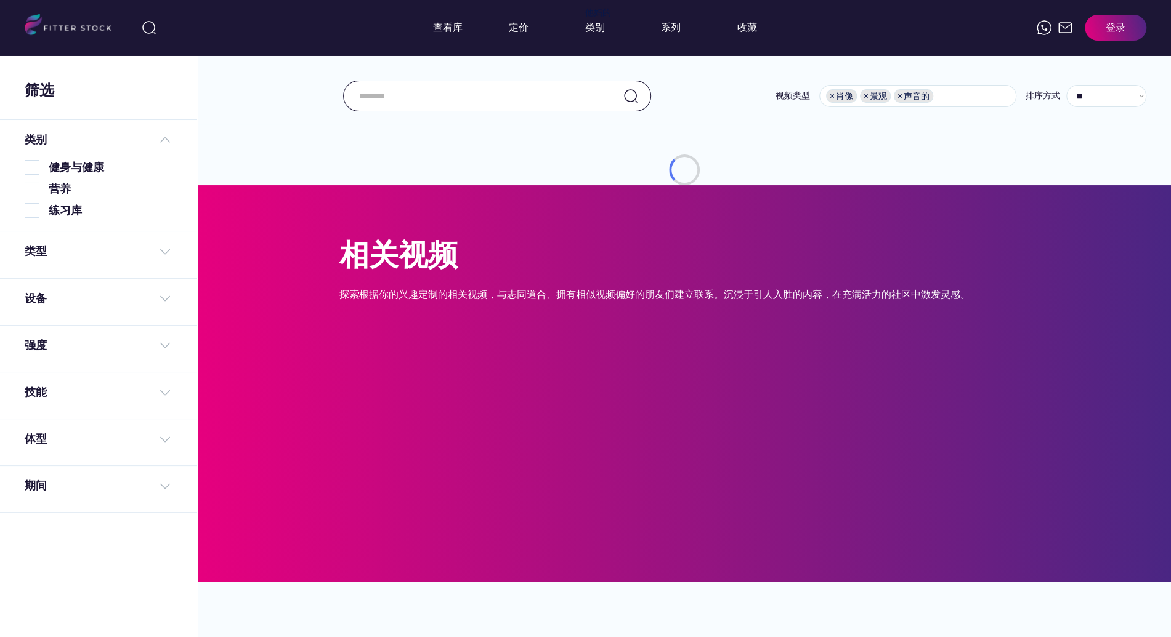
scroll to position [24, 0]
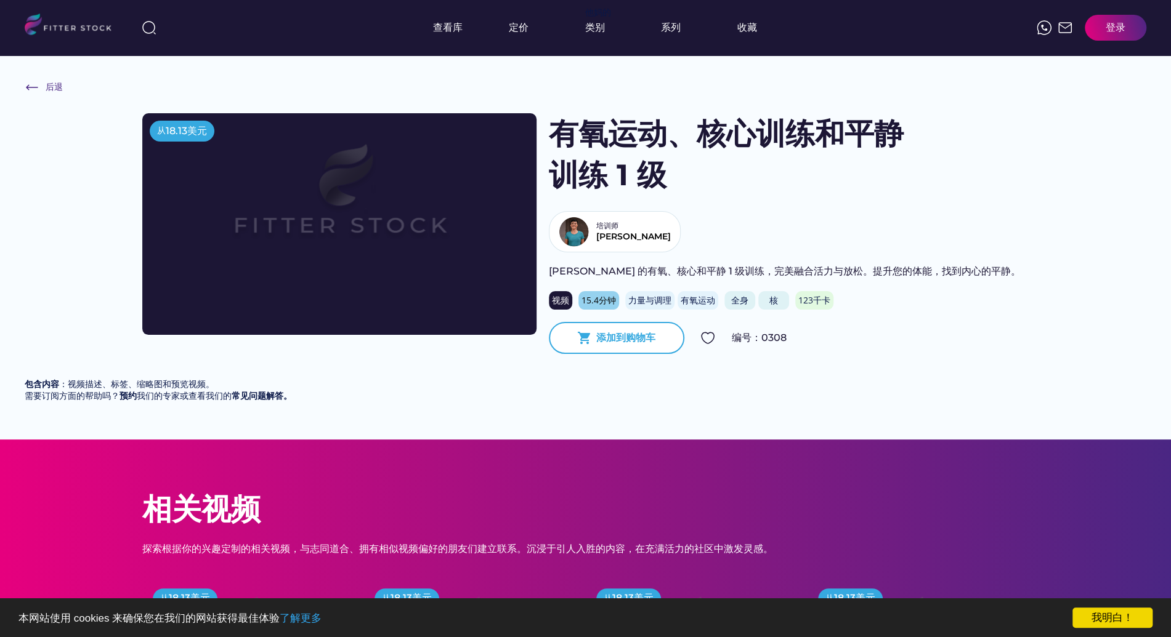
click at [626, 332] on font "添加到购物车" at bounding box center [625, 338] width 59 height 12
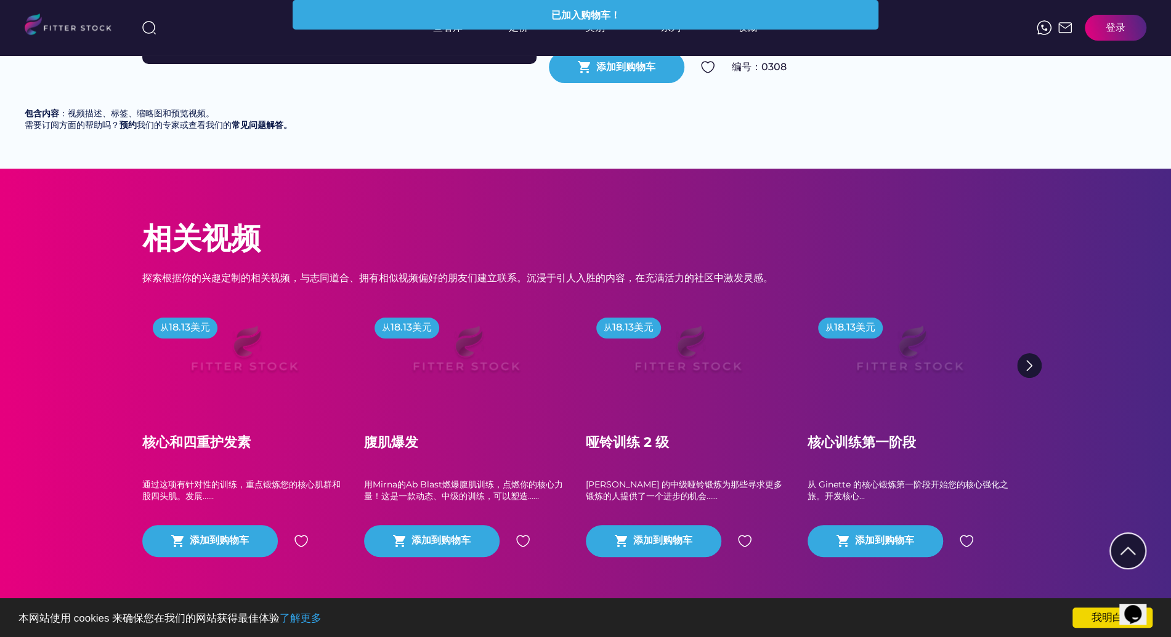
scroll to position [272, 0]
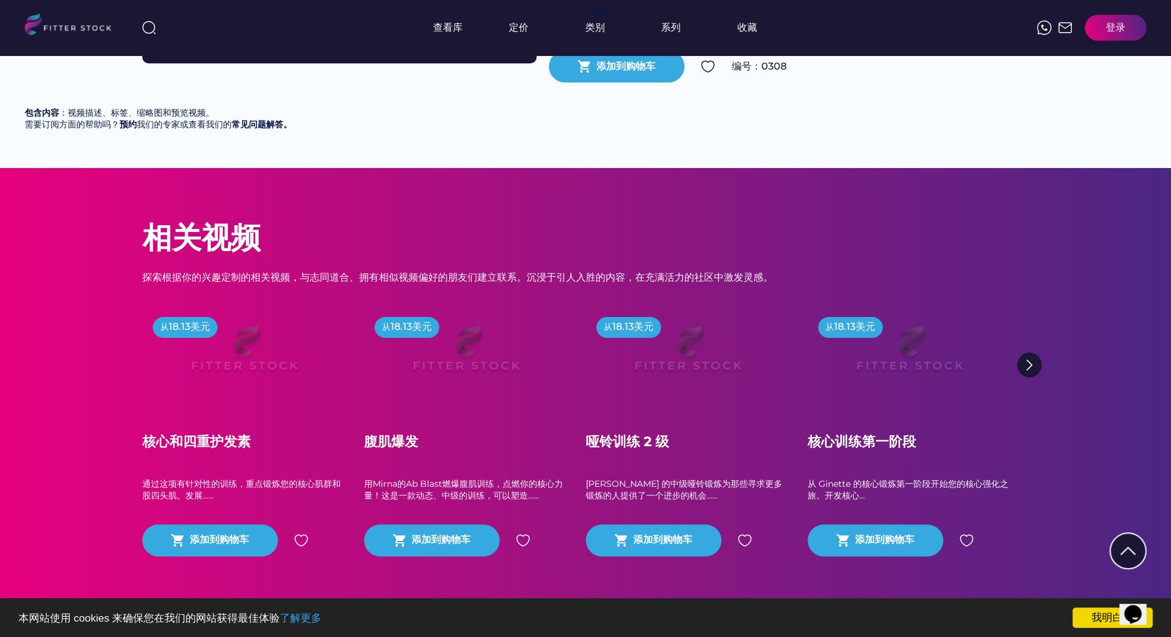
click at [277, 335] on img at bounding box center [244, 354] width 158 height 89
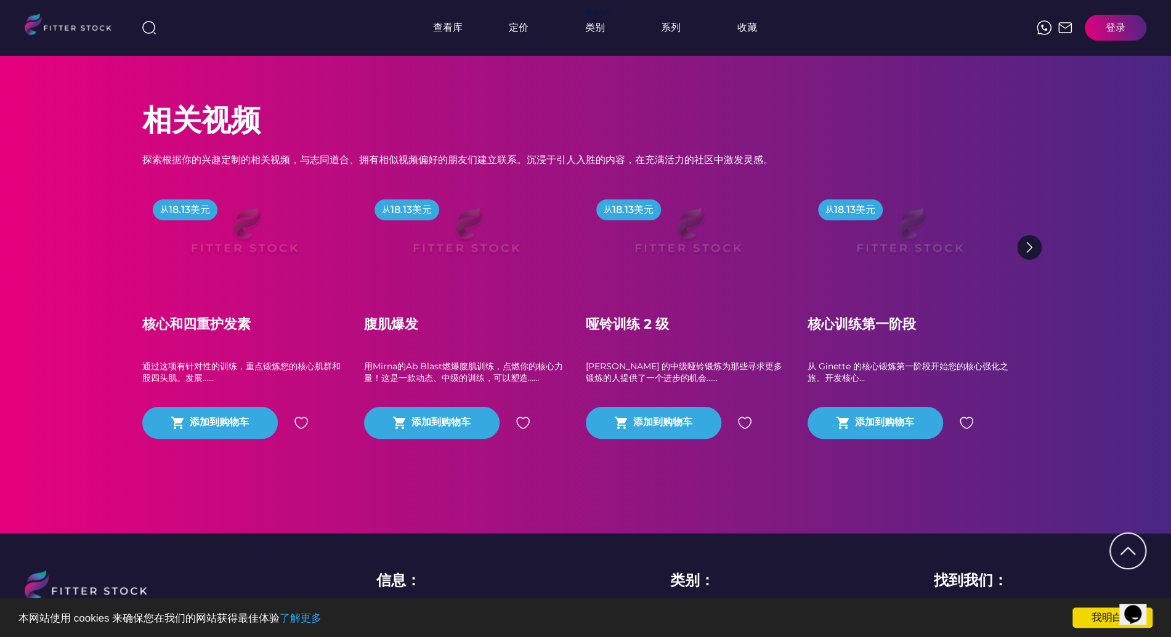
scroll to position [395, 0]
